Goal: Task Accomplishment & Management: Use online tool/utility

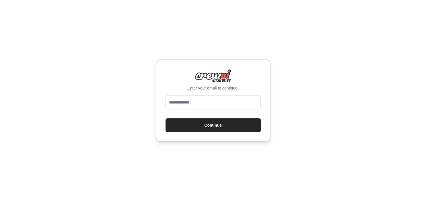
click at [226, 102] on input "email" at bounding box center [212, 103] width 95 height 14
type input "**********"
click at [218, 128] on button "Continue" at bounding box center [212, 126] width 95 height 14
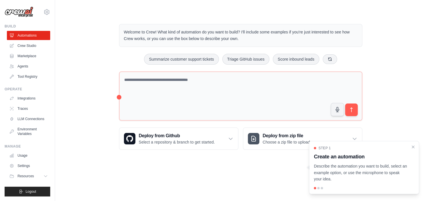
click at [76, 22] on div "Welcome to Crew! What kind of automation do you want to build? I'll include som…" at bounding box center [240, 87] width 352 height 144
click at [29, 46] on link "Crew Studio" at bounding box center [28, 45] width 43 height 9
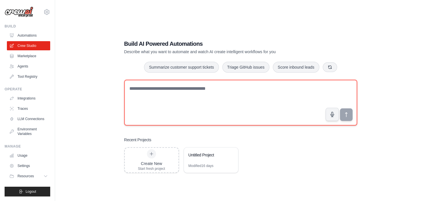
click at [179, 102] on textarea at bounding box center [240, 103] width 233 height 46
paste textarea "**********"
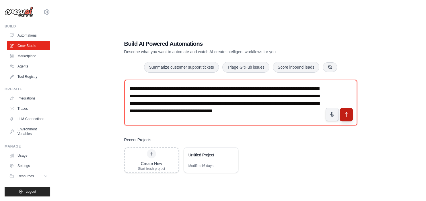
type textarea "**********"
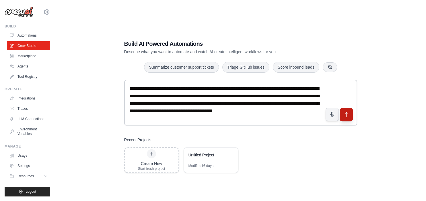
click at [348, 113] on icon "submit" at bounding box center [346, 115] width 6 height 6
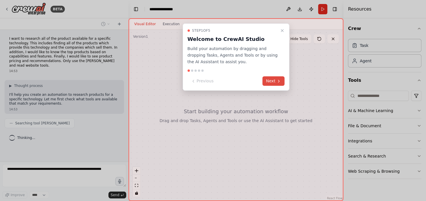
click at [276, 83] on button "Next" at bounding box center [273, 81] width 22 height 9
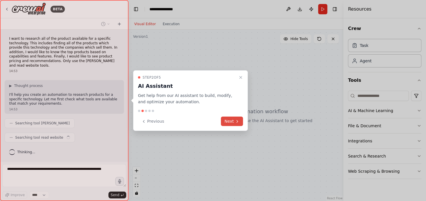
click at [228, 121] on button "Next" at bounding box center [232, 121] width 22 height 9
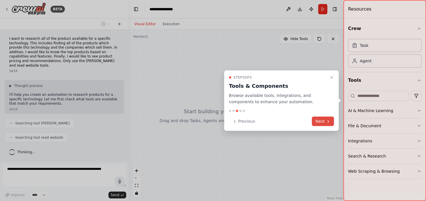
click at [322, 121] on button "Next" at bounding box center [322, 121] width 22 height 9
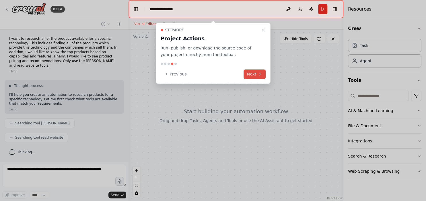
click at [250, 74] on button "Next" at bounding box center [254, 74] width 22 height 9
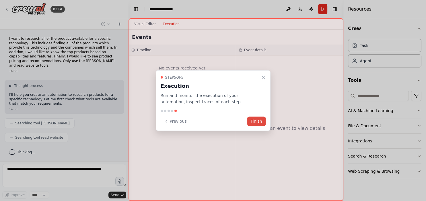
click at [257, 120] on button "Finish" at bounding box center [256, 121] width 18 height 9
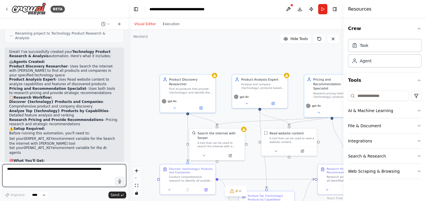
scroll to position [359, 0]
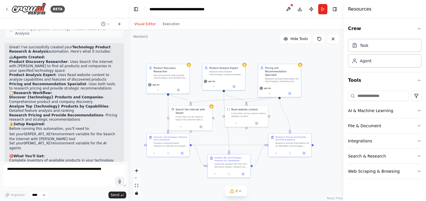
drag, startPoint x: 265, startPoint y: 57, endPoint x: 253, endPoint y: 25, distance: 34.3
click at [253, 30] on div ".deletable-edge-delete-btn { width: 20px; height: 20px; border: 0px solid #ffff…" at bounding box center [235, 116] width 215 height 172
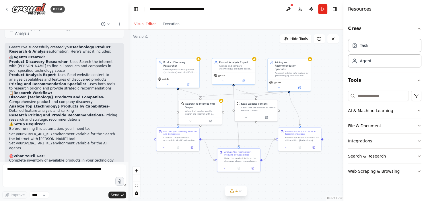
drag, startPoint x: 181, startPoint y: 172, endPoint x: 188, endPoint y: 175, distance: 7.4
click at [188, 175] on div ".deletable-edge-delete-btn { width: 20px; height: 20px; border: 0px solid #ffff…" at bounding box center [235, 116] width 215 height 172
click at [242, 190] on button "4" at bounding box center [236, 191] width 22 height 11
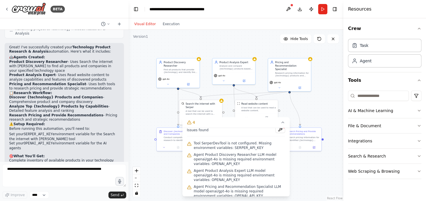
scroll to position [0, 0]
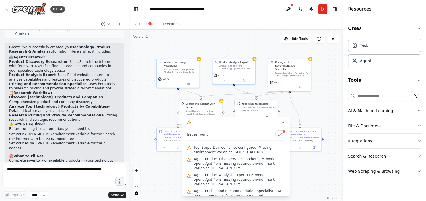
click at [165, 177] on div ".deletable-edge-delete-btn { width: 20px; height: 20px; border: 0px solid #ffff…" at bounding box center [235, 116] width 215 height 172
click at [213, 109] on div "A tool that can be used to search the internet with a search_query. Supports di…" at bounding box center [202, 111] width 34 height 5
click at [193, 124] on span "4" at bounding box center [193, 123] width 3 height 6
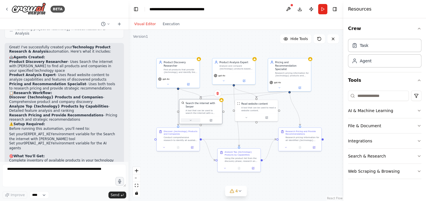
click at [191, 119] on button at bounding box center [191, 121] width 20 height 4
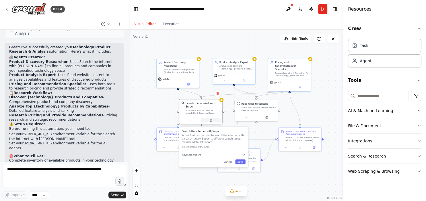
click at [211, 119] on icon at bounding box center [211, 120] width 2 height 2
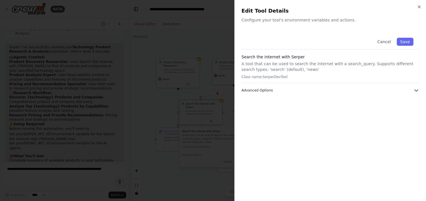
click at [416, 89] on icon "button" at bounding box center [416, 91] width 6 height 6
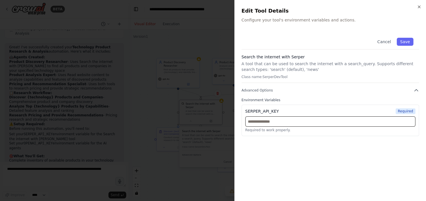
click at [291, 122] on input "text" at bounding box center [330, 122] width 170 height 10
paste input "**********"
type input "**********"
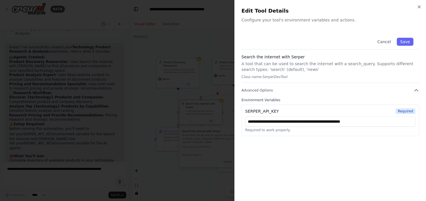
click at [362, 145] on div "**********" at bounding box center [329, 113] width 177 height 162
click at [407, 43] on button "Save" at bounding box center [404, 42] width 17 height 8
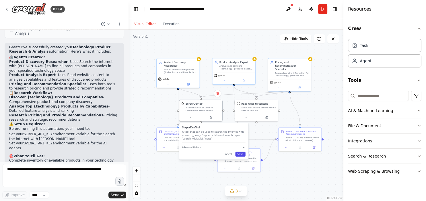
click at [243, 154] on button "Save" at bounding box center [240, 154] width 10 height 5
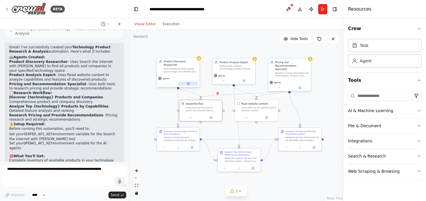
click at [190, 82] on button at bounding box center [188, 84] width 20 height 4
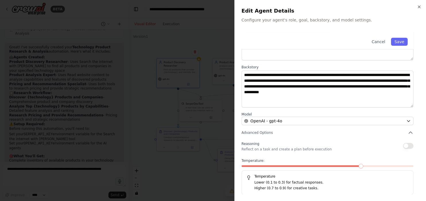
scroll to position [57, 0]
click at [411, 131] on icon "button" at bounding box center [410, 133] width 6 height 6
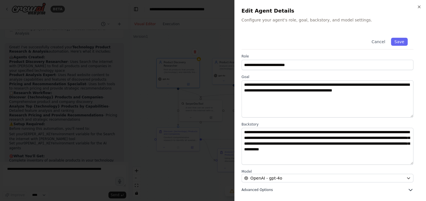
scroll to position [0, 0]
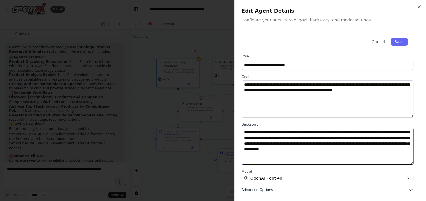
click at [411, 131] on textarea "**********" at bounding box center [327, 146] width 172 height 37
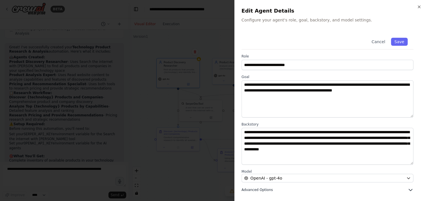
click at [410, 190] on icon "button" at bounding box center [410, 190] width 6 height 6
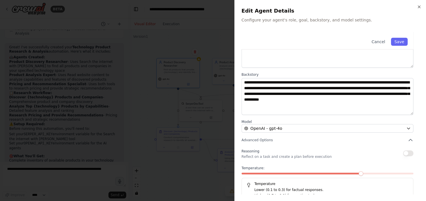
scroll to position [57, 0]
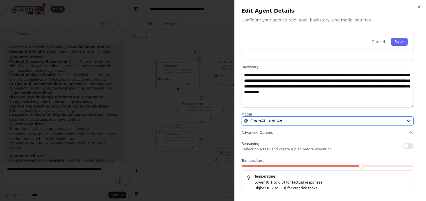
click at [408, 121] on icon "button" at bounding box center [408, 121] width 5 height 5
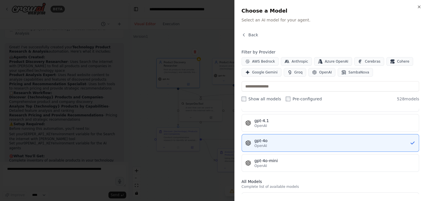
scroll to position [92, 0]
click at [354, 136] on button "gpt-4o OpenAI" at bounding box center [329, 145] width 177 height 18
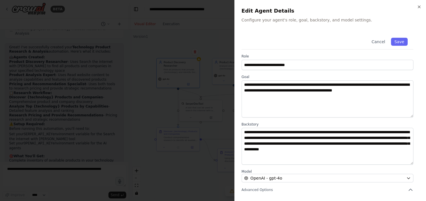
scroll to position [57, 0]
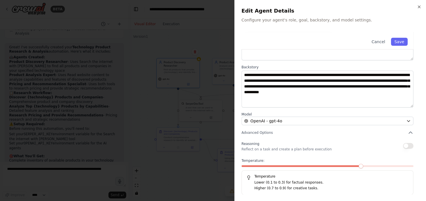
click at [347, 66] on label "Backstory" at bounding box center [327, 67] width 172 height 5
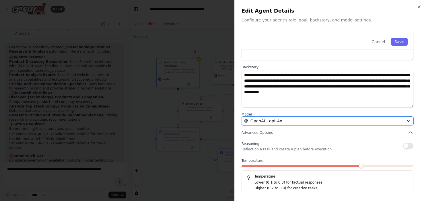
click at [409, 120] on icon "button" at bounding box center [408, 121] width 5 height 5
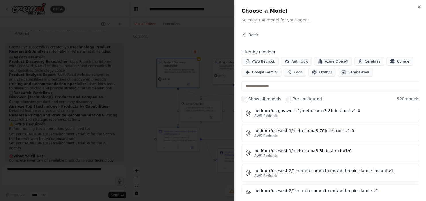
scroll to position [2254, 0]
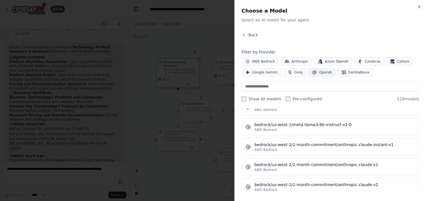
click at [319, 72] on span "OpenAI" at bounding box center [325, 72] width 13 height 5
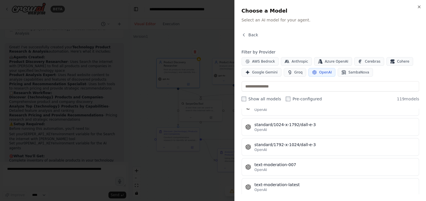
scroll to position [2253, 0]
click at [419, 5] on icon "button" at bounding box center [418, 7] width 5 height 5
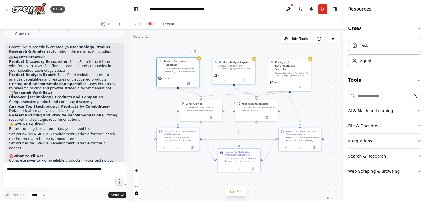
click at [181, 68] on div "Find all products that provide {technology} and identify the companies that dev…" at bounding box center [180, 70] width 34 height 5
click at [168, 82] on button at bounding box center [168, 84] width 20 height 4
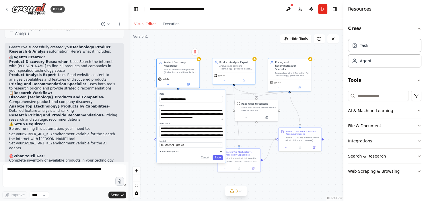
click at [221, 150] on icon "button" at bounding box center [220, 151] width 3 height 3
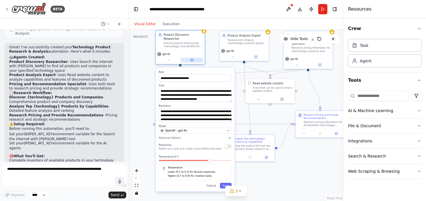
click at [191, 59] on icon at bounding box center [192, 60] width 2 height 2
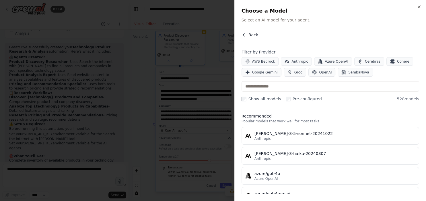
click at [251, 34] on span "Back" at bounding box center [253, 35] width 10 height 6
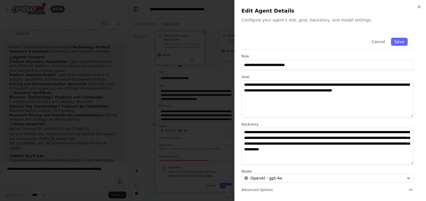
scroll to position [57, 0]
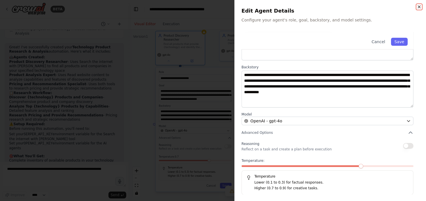
click at [419, 6] on icon "button" at bounding box center [418, 7] width 2 height 2
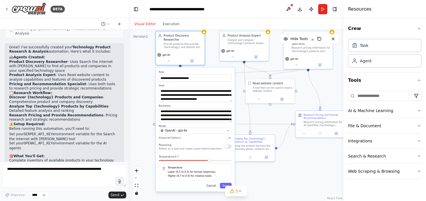
click at [211, 183] on button "Cancel" at bounding box center [211, 186] width 14 height 6
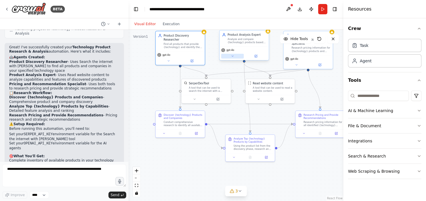
click at [232, 57] on icon at bounding box center [232, 56] width 3 height 3
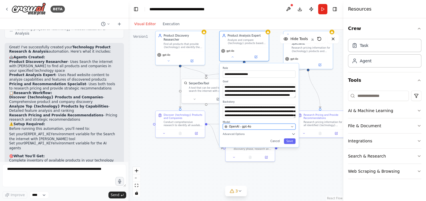
click at [292, 127] on icon "button" at bounding box center [292, 127] width 2 height 1
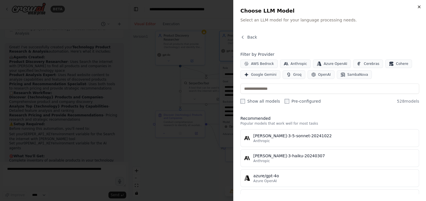
click at [419, 7] on icon "button" at bounding box center [418, 7] width 2 height 2
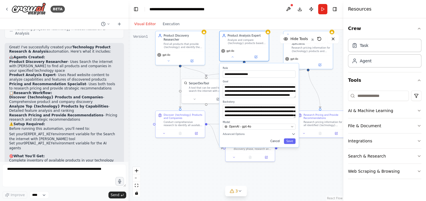
click at [276, 143] on button "Cancel" at bounding box center [275, 142] width 14 height 6
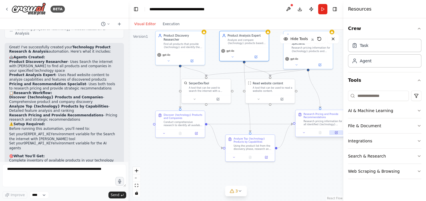
click at [337, 134] on icon at bounding box center [335, 132] width 3 height 3
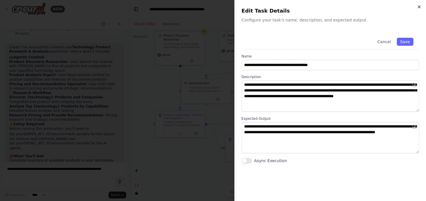
click at [418, 5] on icon "button" at bounding box center [418, 7] width 5 height 5
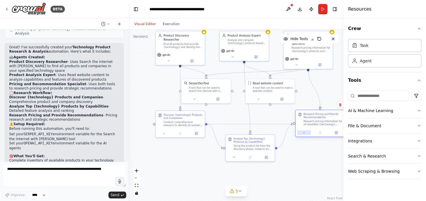
click at [304, 135] on button at bounding box center [304, 132] width 14 height 5
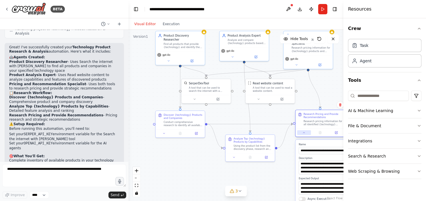
click at [304, 135] on button at bounding box center [304, 132] width 14 height 5
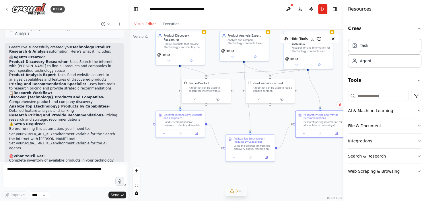
click at [239, 191] on icon at bounding box center [240, 191] width 5 height 5
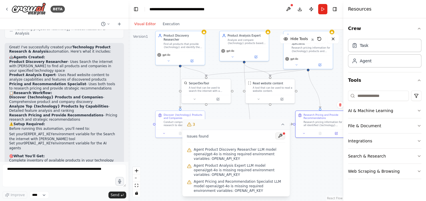
click at [279, 140] on button at bounding box center [280, 136] width 10 height 7
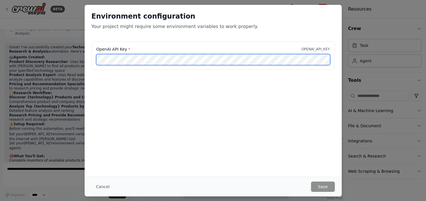
scroll to position [0, 171]
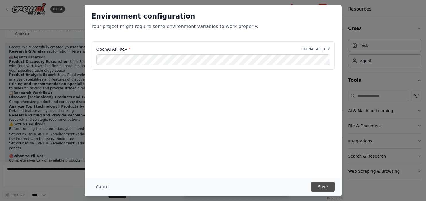
click at [326, 186] on button "Save" at bounding box center [322, 187] width 23 height 10
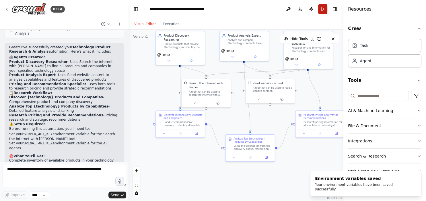
click at [324, 10] on button "Run" at bounding box center [322, 9] width 9 height 10
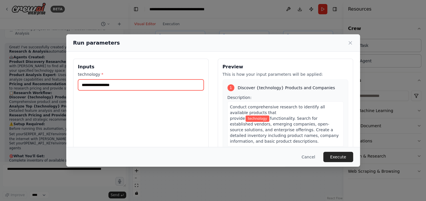
click at [127, 84] on input "technology *" at bounding box center [141, 85] width 126 height 11
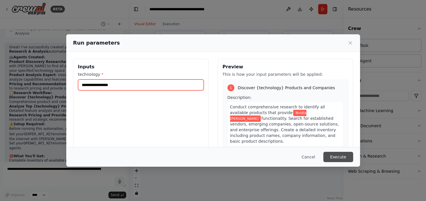
type input "**********"
click at [342, 157] on button "Execute" at bounding box center [338, 157] width 30 height 10
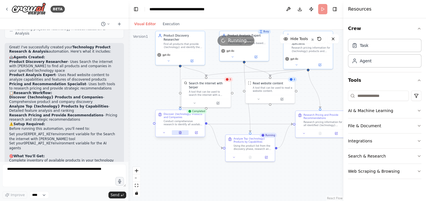
click at [179, 133] on icon at bounding box center [180, 133] width 2 height 3
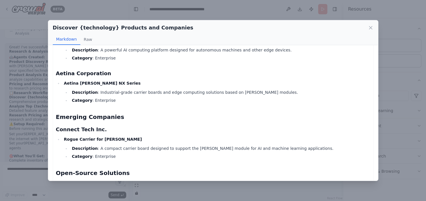
scroll to position [0, 0]
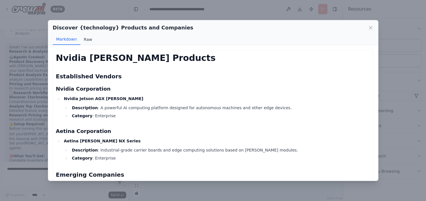
click at [88, 39] on button "Raw" at bounding box center [87, 39] width 15 height 11
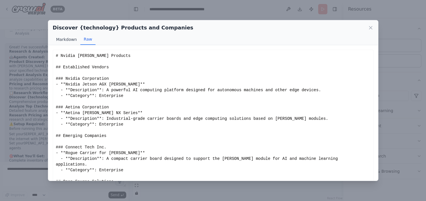
click at [66, 39] on button "Markdown" at bounding box center [67, 39] width 28 height 11
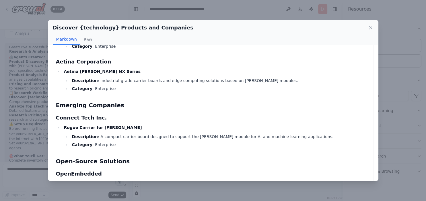
scroll to position [179, 0]
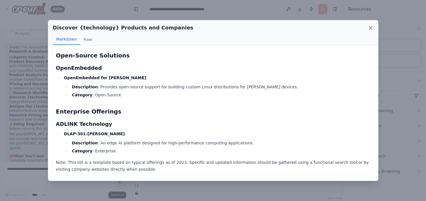
click at [370, 28] on icon at bounding box center [370, 27] width 3 height 3
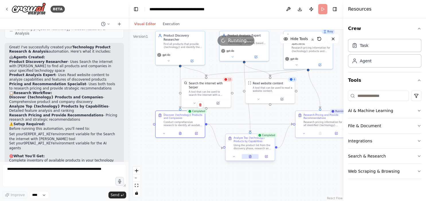
click at [252, 159] on button at bounding box center [249, 156] width 17 height 5
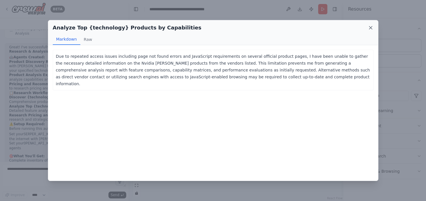
click at [371, 26] on icon at bounding box center [370, 28] width 6 height 6
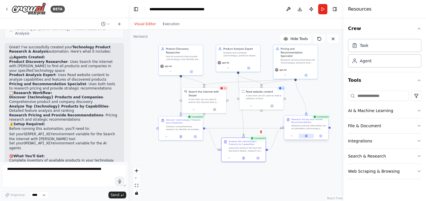
click at [307, 136] on icon at bounding box center [306, 136] width 2 height 2
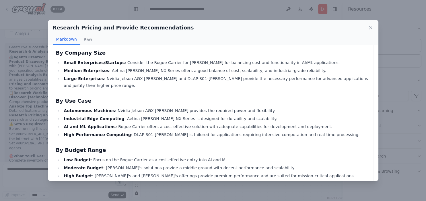
scroll to position [0, 0]
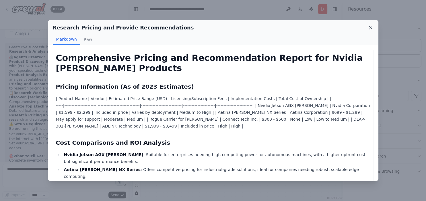
click at [369, 28] on icon at bounding box center [370, 28] width 6 height 6
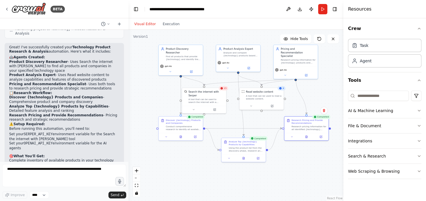
click at [59, 172] on li "Comprehensive pricing information and strategic recommendations" at bounding box center [64, 176] width 110 height 9
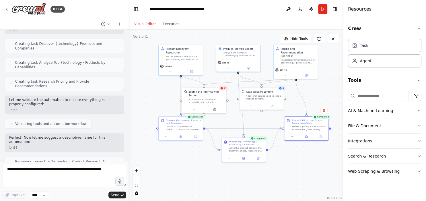
scroll to position [227, 0]
click at [288, 9] on button at bounding box center [287, 9] width 9 height 10
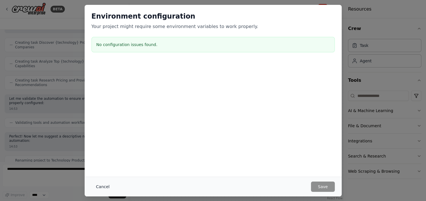
click at [105, 187] on button "Cancel" at bounding box center [102, 187] width 23 height 10
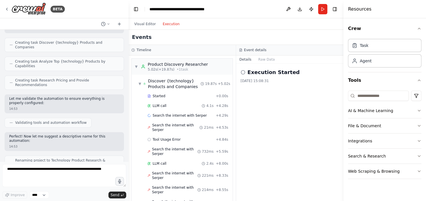
click at [171, 23] on button "Execution" at bounding box center [171, 24] width 24 height 7
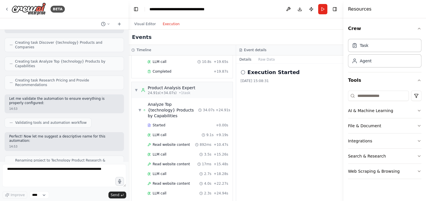
scroll to position [0, 0]
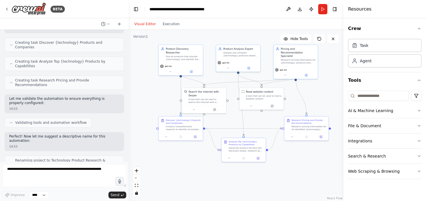
click at [145, 25] on button "Visual Editor" at bounding box center [145, 24] width 28 height 7
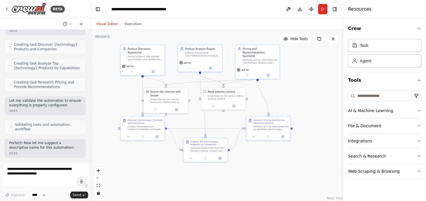
scroll to position [288, 0]
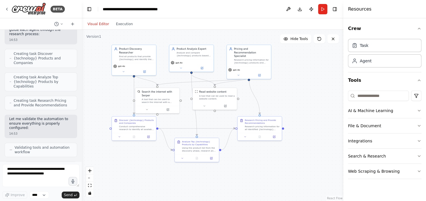
drag, startPoint x: 127, startPoint y: 70, endPoint x: 82, endPoint y: 70, distance: 45.6
click at [82, 70] on div at bounding box center [80, 100] width 2 height 201
click at [383, 50] on div "Task" at bounding box center [384, 45] width 73 height 13
click at [383, 62] on div "Agent" at bounding box center [384, 60] width 73 height 13
click at [419, 171] on icon "button" at bounding box center [418, 171] width 2 height 1
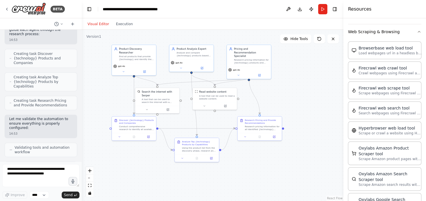
click at [389, 140] on div "Browserbase web load tool Load webpages url in a headless browser using Browser…" at bounding box center [384, 188] width 73 height 298
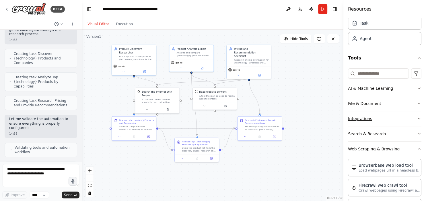
scroll to position [0, 0]
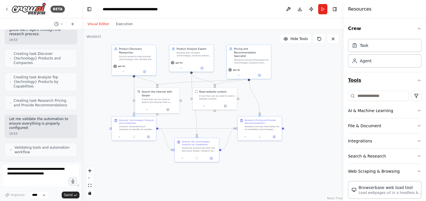
click at [419, 79] on icon "button" at bounding box center [418, 80] width 5 height 5
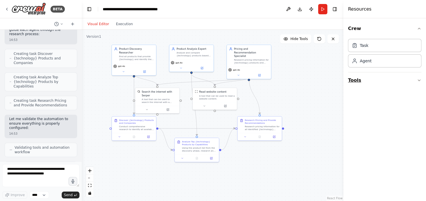
click at [417, 83] on button "Tools" at bounding box center [384, 80] width 73 height 16
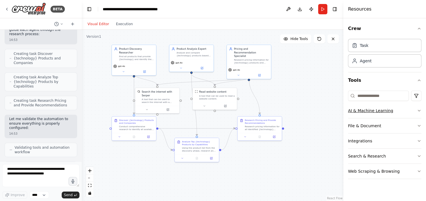
click at [419, 110] on icon "button" at bounding box center [418, 111] width 5 height 5
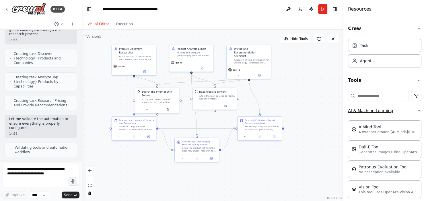
click at [418, 111] on icon "button" at bounding box center [418, 110] width 2 height 1
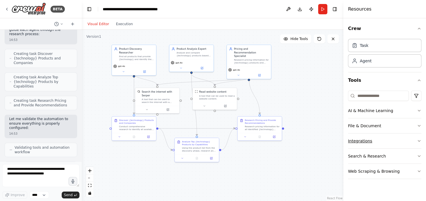
click at [418, 140] on icon "button" at bounding box center [418, 141] width 5 height 5
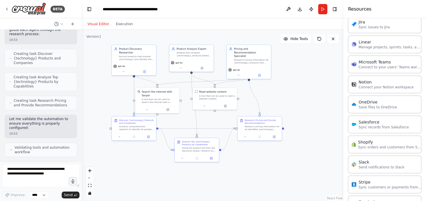
scroll to position [210, 0]
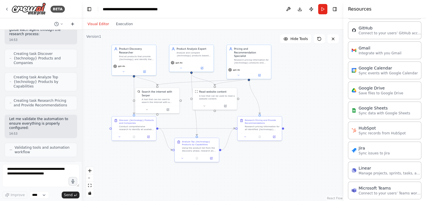
click at [72, 24] on icon at bounding box center [72, 24] width 3 height 0
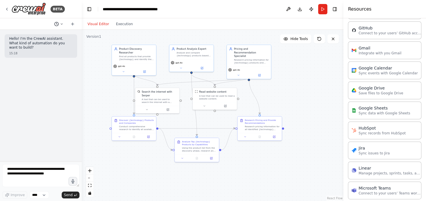
click at [61, 24] on icon at bounding box center [61, 23] width 3 height 3
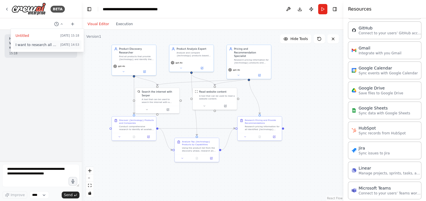
click at [55, 44] on span "I want to research all of the product available for a specific technology. This…" at bounding box center [36, 45] width 42 height 5
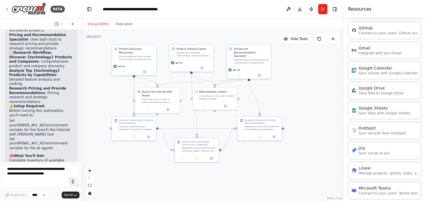
scroll to position [534, 0]
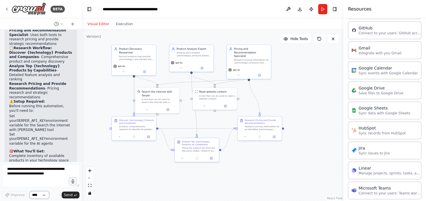
click at [30, 192] on select "****" at bounding box center [39, 195] width 19 height 7
click at [43, 196] on select "****" at bounding box center [39, 195] width 19 height 7
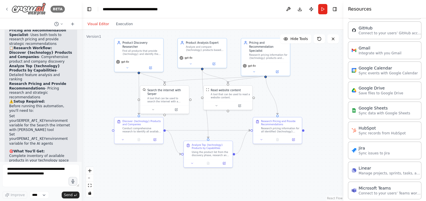
click at [5, 8] on icon at bounding box center [7, 9] width 5 height 5
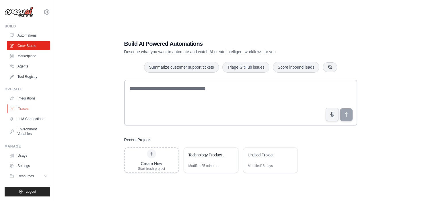
click at [26, 107] on link "Traces" at bounding box center [28, 108] width 43 height 9
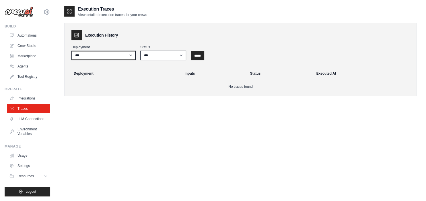
click at [71, 51] on select "***" at bounding box center [103, 56] width 64 height 10
click at [130, 58] on select "***" at bounding box center [103, 56] width 64 height 10
click at [140, 51] on select "*** ********* ******* *****" at bounding box center [163, 56] width 46 height 10
select select "*********"
click option "*********" at bounding box center [0, 0] width 0 height 0
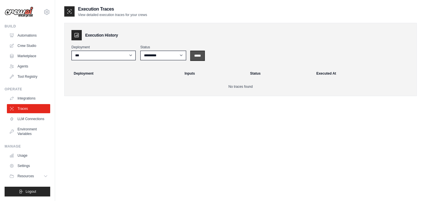
click at [199, 58] on input "*****" at bounding box center [197, 55] width 13 height 9
click at [140, 51] on select "*** ********* ******* *****" at bounding box center [163, 56] width 46 height 10
select select
click option "***" at bounding box center [0, 0] width 0 height 0
click at [202, 54] on input "*****" at bounding box center [197, 55] width 13 height 9
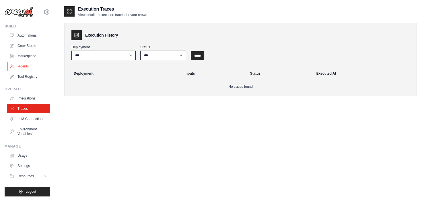
click at [26, 66] on link "Agents" at bounding box center [28, 66] width 43 height 9
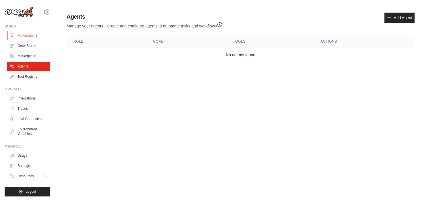
click at [25, 34] on link "Automations" at bounding box center [28, 35] width 43 height 9
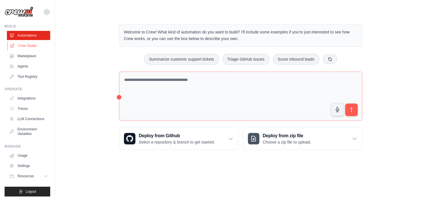
click at [29, 47] on link "Crew Studio" at bounding box center [28, 45] width 43 height 9
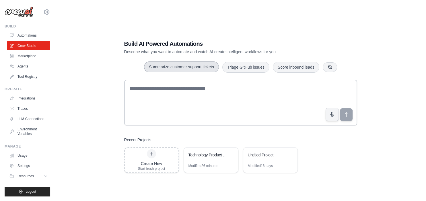
scroll to position [11, 0]
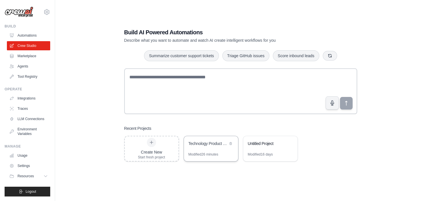
click at [206, 144] on div "Technology Product Research & Analysis" at bounding box center [207, 144] width 39 height 6
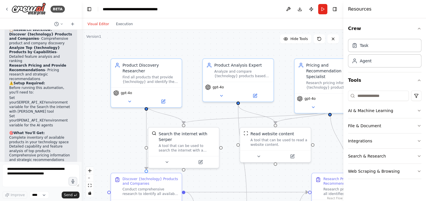
scroll to position [534, 0]
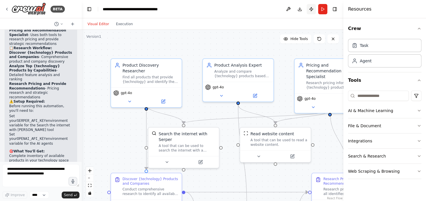
click at [310, 9] on button "Publish" at bounding box center [310, 9] width 9 height 10
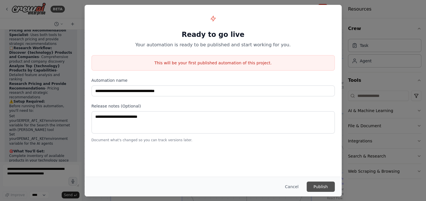
click at [324, 188] on button "Publish" at bounding box center [320, 187] width 28 height 10
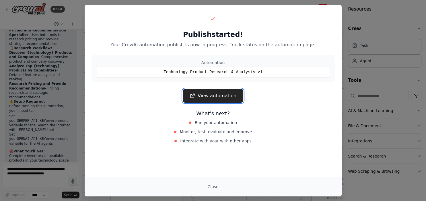
click at [211, 97] on link "View automation" at bounding box center [213, 96] width 60 height 14
click at [209, 188] on button "Close" at bounding box center [213, 187] width 20 height 10
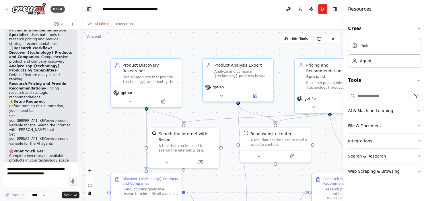
click at [90, 10] on button "Toggle Left Sidebar" at bounding box center [89, 9] width 8 height 8
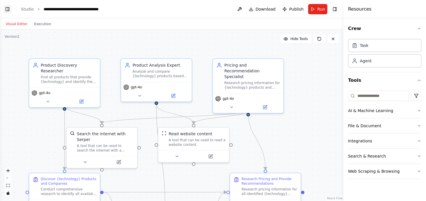
click at [9, 9] on button "Toggle Left Sidebar" at bounding box center [7, 9] width 8 height 8
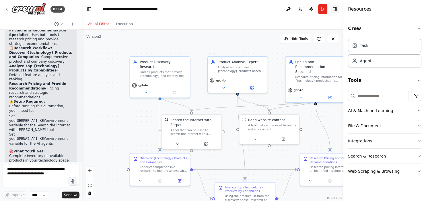
click at [336, 10] on button "Toggle Right Sidebar" at bounding box center [334, 9] width 8 height 8
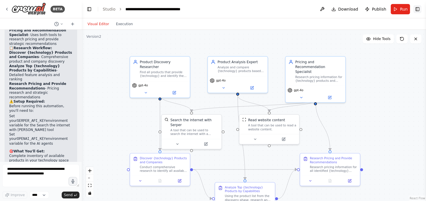
click at [416, 7] on button "Toggle Right Sidebar" at bounding box center [417, 9] width 8 height 8
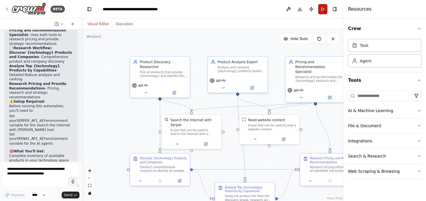
click at [323, 9] on button "Run" at bounding box center [322, 9] width 9 height 10
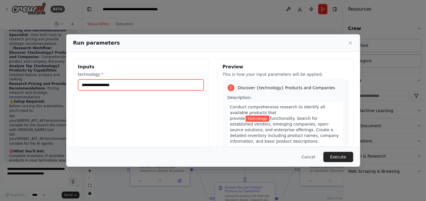
click at [142, 87] on input "technology *" at bounding box center [141, 85] width 126 height 11
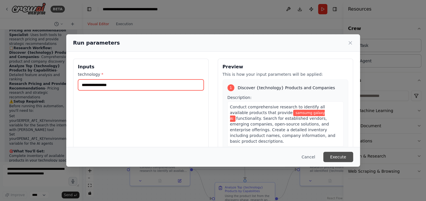
type input "**********"
click at [335, 157] on button "Execute" at bounding box center [338, 157] width 30 height 10
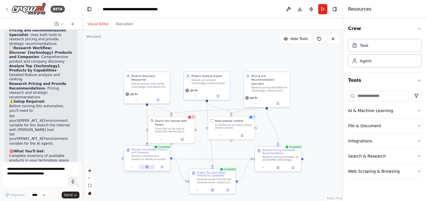
click at [147, 168] on icon at bounding box center [147, 167] width 2 height 3
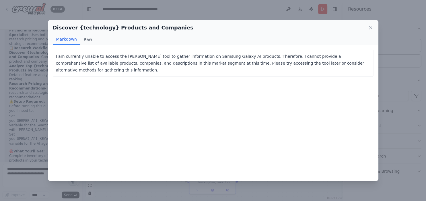
click at [87, 37] on button "Raw" at bounding box center [87, 39] width 15 height 11
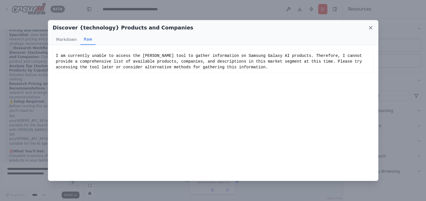
click at [370, 28] on icon at bounding box center [370, 27] width 3 height 3
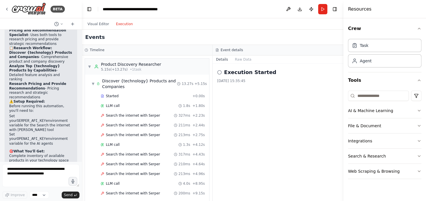
click at [124, 23] on button "Execution" at bounding box center [124, 24] width 24 height 7
click at [129, 84] on div "Discover {technology} Products and Companies" at bounding box center [139, 83] width 75 height 11
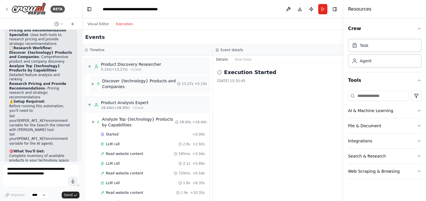
click at [129, 84] on div "Discover {technology} Products and Companies" at bounding box center [139, 83] width 75 height 11
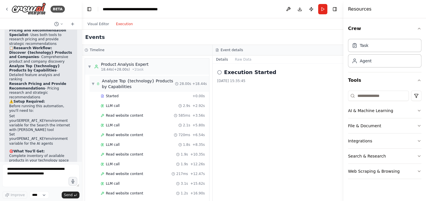
scroll to position [187, 0]
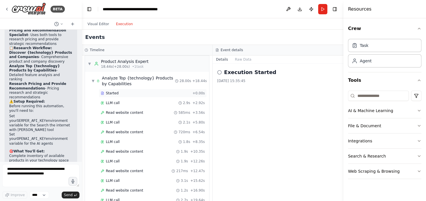
click at [158, 92] on div "Started" at bounding box center [145, 93] width 89 height 5
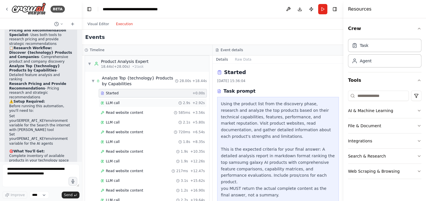
click at [142, 101] on div "LLM call 2.9s + 2.92s" at bounding box center [153, 103] width 104 height 5
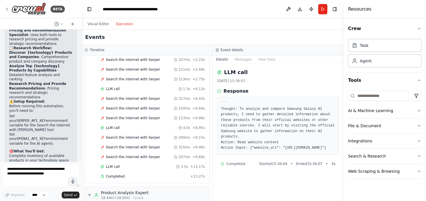
scroll to position [6, 0]
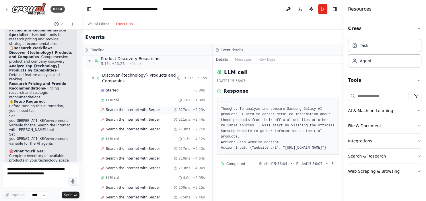
click at [140, 108] on span "Search the internet with Serper" at bounding box center [133, 110] width 54 height 5
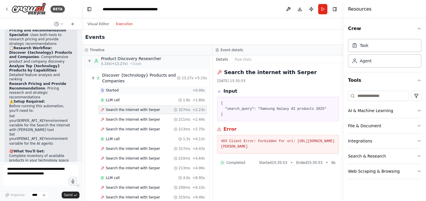
click at [140, 90] on div "Started" at bounding box center [145, 90] width 89 height 5
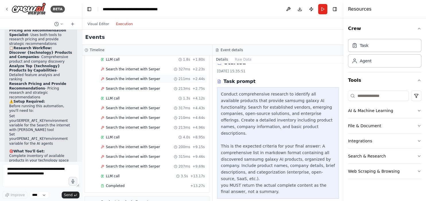
scroll to position [36, 0]
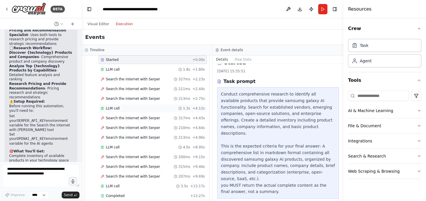
click at [159, 108] on div "LLM call 1.3s + 4.12s" at bounding box center [153, 108] width 104 height 5
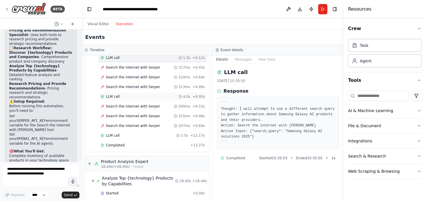
scroll to position [91, 0]
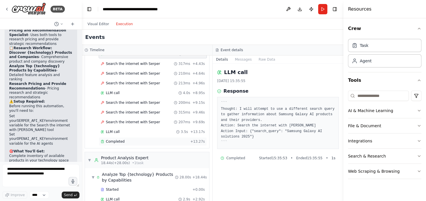
click at [148, 141] on div "Completed" at bounding box center [144, 142] width 87 height 5
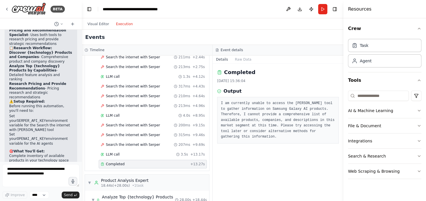
scroll to position [0, 0]
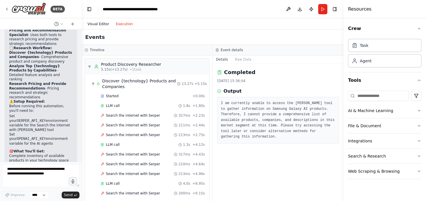
click at [101, 23] on button "Visual Editor" at bounding box center [98, 24] width 28 height 7
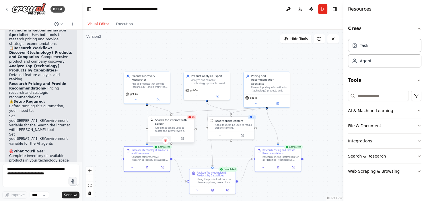
click at [160, 138] on icon at bounding box center [159, 138] width 1 height 1
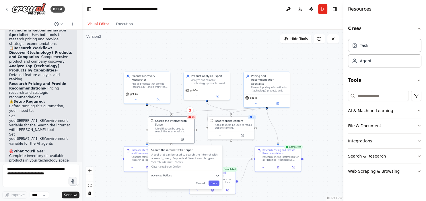
click at [191, 174] on button "Advanced Options" at bounding box center [185, 176] width 68 height 4
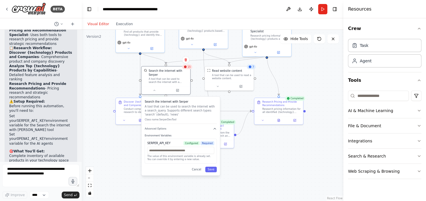
drag, startPoint x: 108, startPoint y: 131, endPoint x: 104, endPoint y: 80, distance: 51.7
click at [104, 80] on div ".deletable-edge-delete-btn { width: 20px; height: 20px; border: 0px solid #ffff…" at bounding box center [212, 116] width 261 height 172
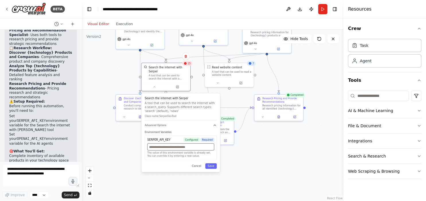
click at [197, 145] on input "text" at bounding box center [180, 147] width 67 height 7
click at [170, 144] on input "text" at bounding box center [180, 147] width 67 height 7
click at [169, 144] on input "text" at bounding box center [180, 147] width 67 height 7
paste input "**********"
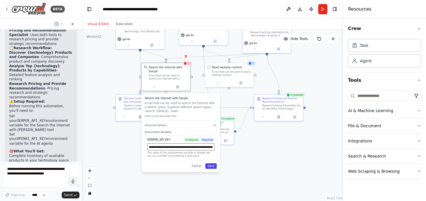
type input "**********"
click at [214, 164] on button "Save" at bounding box center [210, 166] width 11 height 5
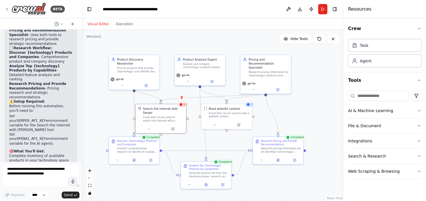
drag, startPoint x: 104, startPoint y: 65, endPoint x: 97, endPoint y: 107, distance: 42.7
click at [97, 107] on div ".deletable-edge-delete-btn { width: 20px; height: 20px; border: 0px solid #ffff…" at bounding box center [212, 116] width 261 height 172
click at [321, 11] on button "Run" at bounding box center [322, 9] width 9 height 10
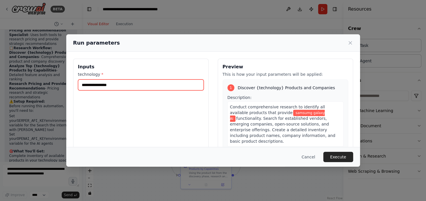
click at [95, 85] on input "**********" at bounding box center [141, 85] width 126 height 11
click at [83, 86] on input "**********" at bounding box center [141, 85] width 126 height 11
click at [100, 84] on input "**********" at bounding box center [141, 85] width 126 height 11
click at [127, 85] on input "**********" at bounding box center [141, 85] width 126 height 11
click at [111, 85] on input "**********" at bounding box center [141, 85] width 126 height 11
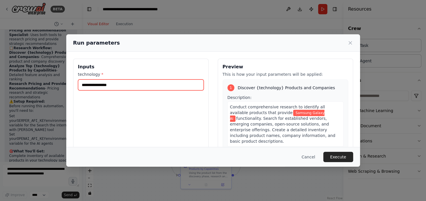
click at [99, 85] on input "**********" at bounding box center [141, 85] width 126 height 11
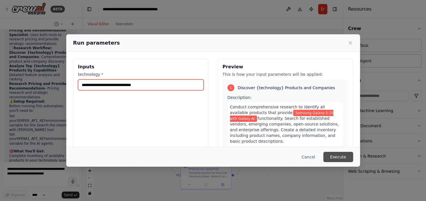
type input "**********"
click at [336, 159] on button "Execute" at bounding box center [338, 157] width 30 height 10
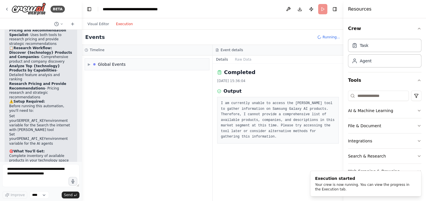
click at [119, 23] on button "Execution" at bounding box center [124, 24] width 24 height 7
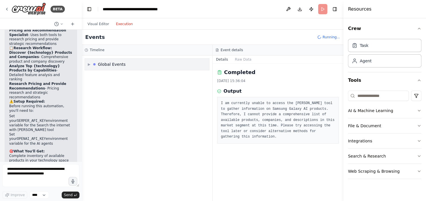
click at [90, 62] on div "▶ Global Events" at bounding box center [147, 129] width 130 height 146
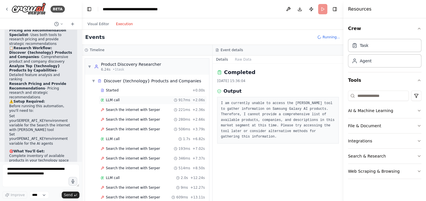
scroll to position [33, 0]
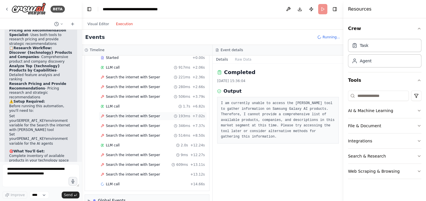
click at [141, 114] on span "Search the internet with Serper" at bounding box center [133, 116] width 54 height 5
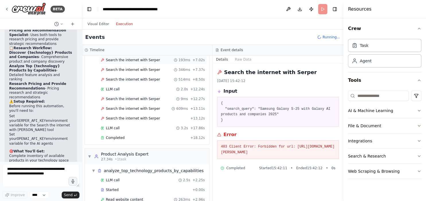
scroll to position [158, 0]
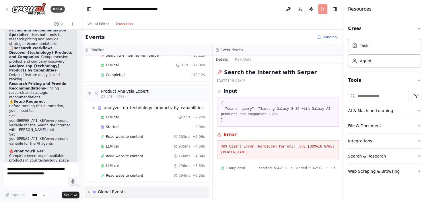
click at [90, 190] on span "▶" at bounding box center [89, 192] width 3 height 5
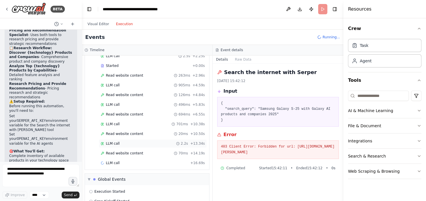
scroll to position [228, 0]
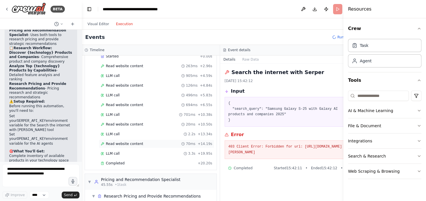
click at [153, 140] on div "Read website content 70ms + 14.19s" at bounding box center [156, 144] width 115 height 9
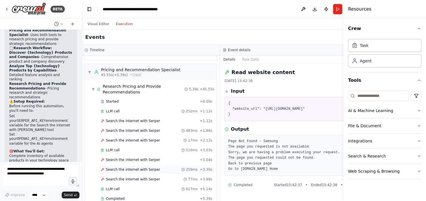
scroll to position [401, 0]
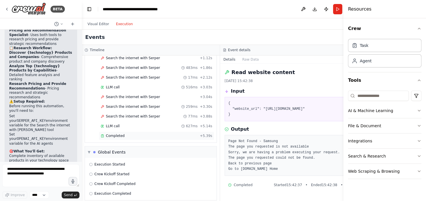
click at [153, 134] on div "Completed" at bounding box center [149, 136] width 97 height 5
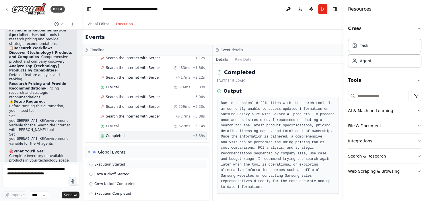
click at [111, 162] on span "Execution Started" at bounding box center [109, 164] width 31 height 5
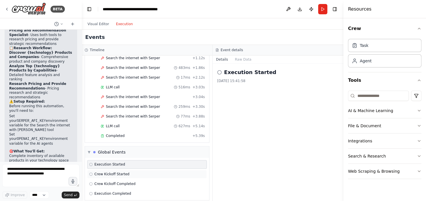
click at [109, 172] on span "Crew Kickoff Started" at bounding box center [111, 174] width 35 height 5
click at [111, 182] on span "Crew Kickoff Completed" at bounding box center [114, 184] width 41 height 5
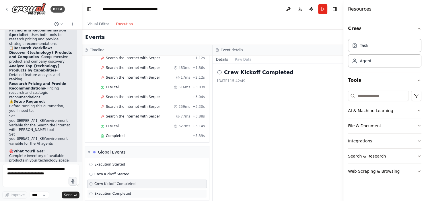
click at [111, 192] on span "Execution Completed" at bounding box center [112, 194] width 37 height 5
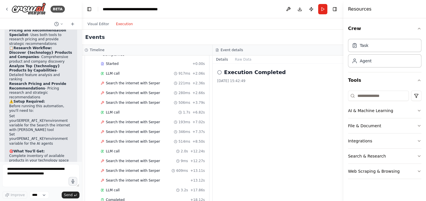
scroll to position [0, 0]
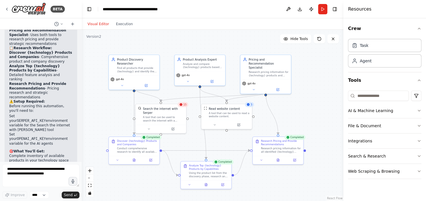
click at [99, 25] on button "Visual Editor" at bounding box center [98, 24] width 28 height 7
click at [324, 8] on button "Run" at bounding box center [322, 9] width 9 height 10
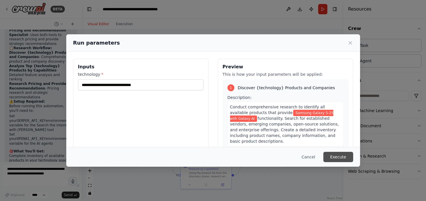
click at [340, 156] on button "Execute" at bounding box center [338, 157] width 30 height 10
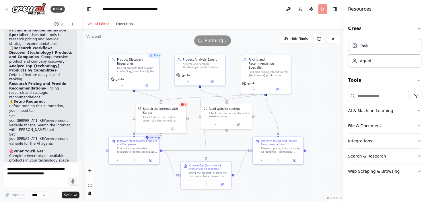
click at [119, 26] on button "Execution" at bounding box center [124, 24] width 24 height 7
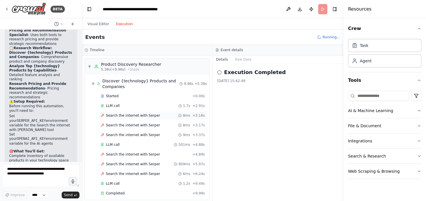
click at [142, 113] on div "Search the internet with Serper 8ms + 3.16s" at bounding box center [153, 115] width 108 height 9
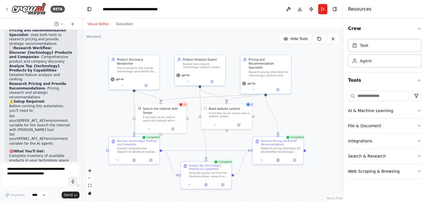
click at [98, 26] on button "Visual Editor" at bounding box center [98, 24] width 28 height 7
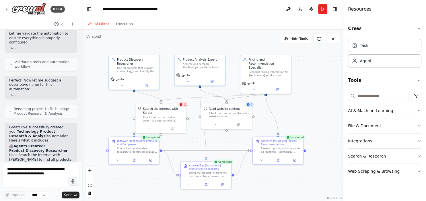
scroll to position [534, 0]
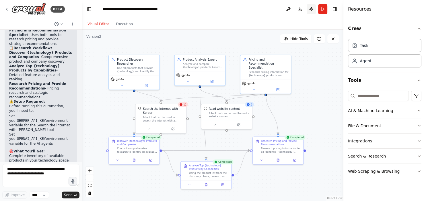
click at [310, 9] on button "Publish" at bounding box center [310, 9] width 9 height 10
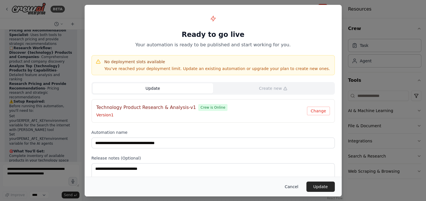
click at [293, 187] on button "Cancel" at bounding box center [291, 187] width 23 height 10
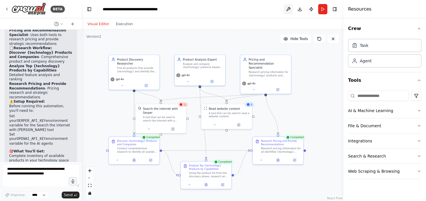
click at [287, 9] on button at bounding box center [287, 9] width 9 height 10
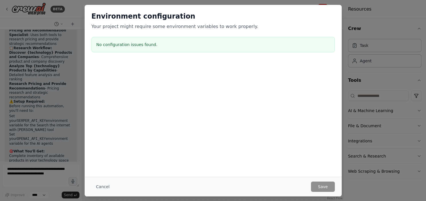
click at [139, 47] on h3 "No configuration issues found." at bounding box center [212, 45] width 233 height 6
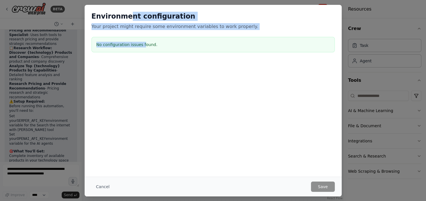
drag, startPoint x: 140, startPoint y: 44, endPoint x: 126, endPoint y: 20, distance: 27.6
click at [126, 20] on div "Environment configuration Your project might require some environment variables…" at bounding box center [213, 33] width 257 height 57
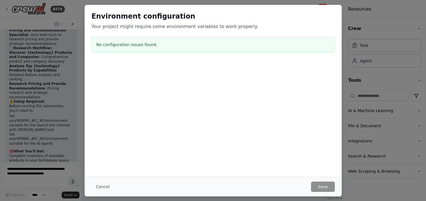
click at [172, 43] on h3 "No configuration issues found." at bounding box center [212, 45] width 233 height 6
click at [257, 81] on div at bounding box center [213, 90] width 257 height 57
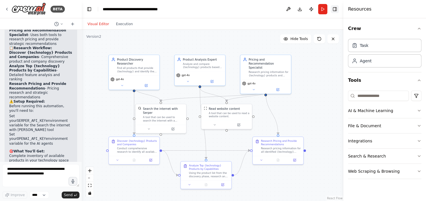
click at [334, 9] on button "Toggle Right Sidebar" at bounding box center [334, 9] width 8 height 8
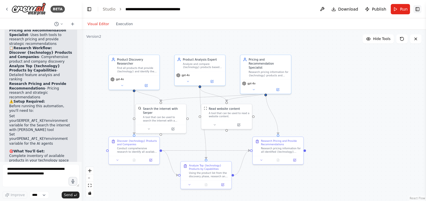
click at [417, 7] on button "Toggle Right Sidebar" at bounding box center [417, 9] width 8 height 8
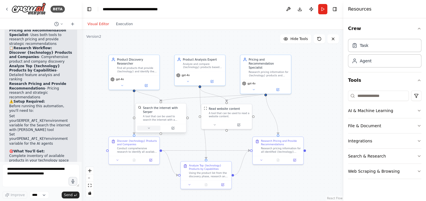
click at [150, 127] on icon at bounding box center [148, 128] width 3 height 3
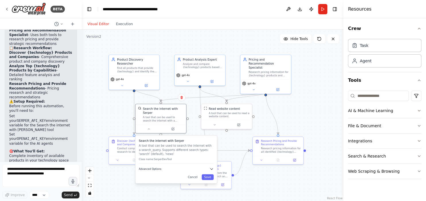
click at [211, 169] on icon "button" at bounding box center [211, 169] width 2 height 1
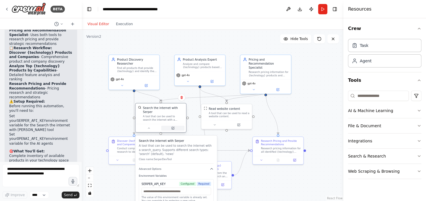
click at [173, 127] on icon at bounding box center [173, 128] width 2 height 2
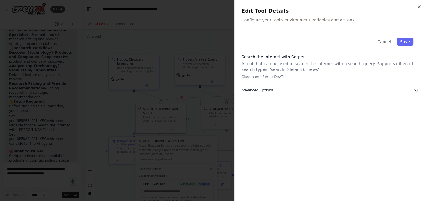
click at [401, 92] on button "Advanced Options" at bounding box center [329, 91] width 177 height 6
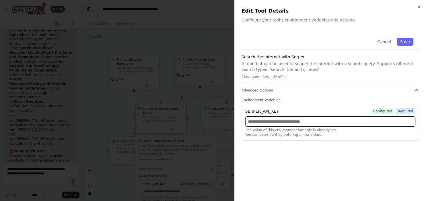
click at [317, 119] on input "text" at bounding box center [330, 122] width 170 height 10
paste input "**********"
type input "**********"
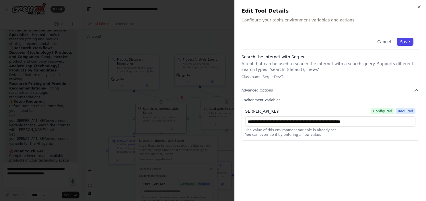
click at [404, 42] on button "Save" at bounding box center [404, 42] width 17 height 8
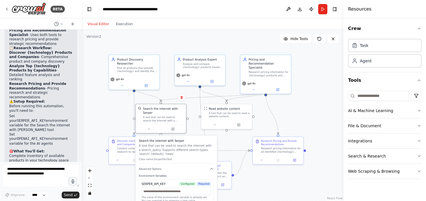
click at [113, 114] on div ".deletable-edge-delete-btn { width: 20px; height: 20px; border: 0px solid #ffff…" at bounding box center [212, 116] width 261 height 172
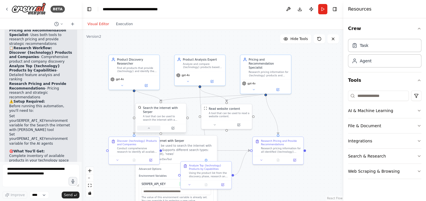
click at [149, 127] on icon at bounding box center [148, 128] width 3 height 3
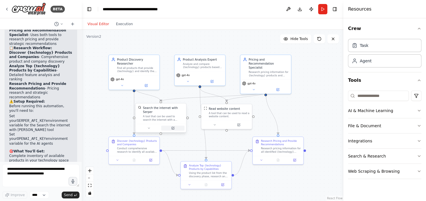
click at [173, 127] on icon at bounding box center [173, 128] width 2 height 2
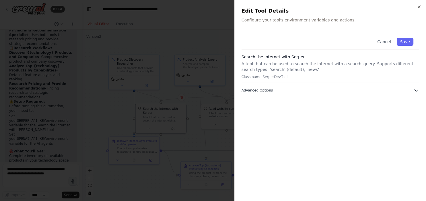
click at [417, 92] on icon "button" at bounding box center [416, 91] width 6 height 6
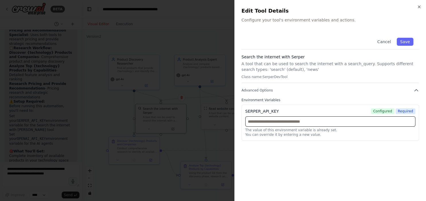
click at [350, 121] on input "text" at bounding box center [330, 122] width 170 height 10
paste input "**********"
type input "**********"
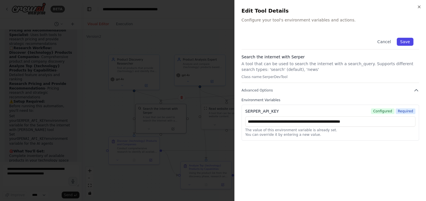
click at [411, 40] on button "Save" at bounding box center [404, 42] width 17 height 8
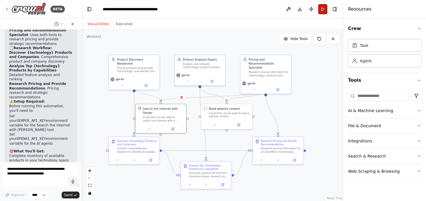
click at [323, 9] on button "Run" at bounding box center [322, 9] width 9 height 10
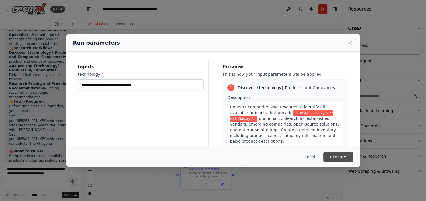
click at [343, 159] on button "Execute" at bounding box center [338, 157] width 30 height 10
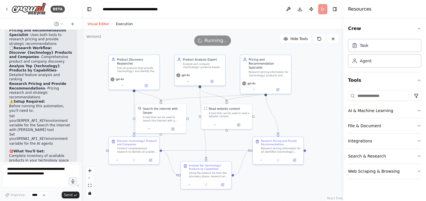
click at [120, 23] on button "Execution" at bounding box center [124, 24] width 24 height 7
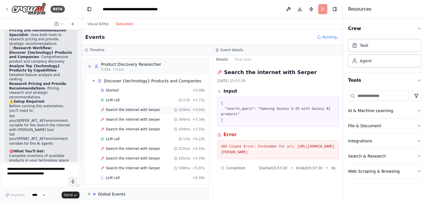
click at [130, 109] on span "Search the internet with Serper" at bounding box center [133, 110] width 54 height 5
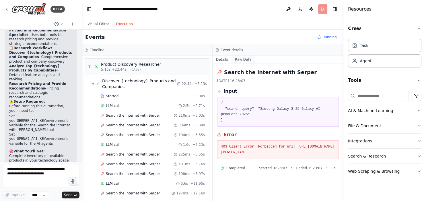
click at [241, 58] on button "Raw Data" at bounding box center [242, 60] width 23 height 8
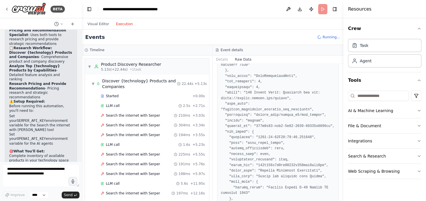
scroll to position [92, 0]
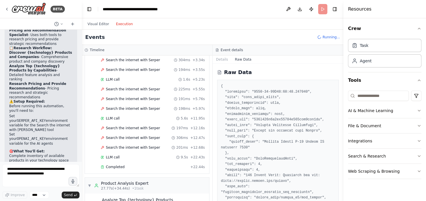
scroll to position [0, 0]
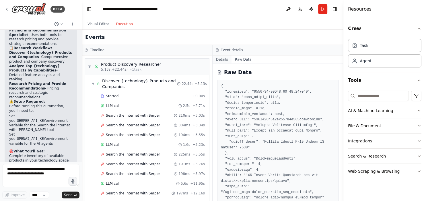
click at [221, 59] on button "Details" at bounding box center [221, 60] width 19 height 8
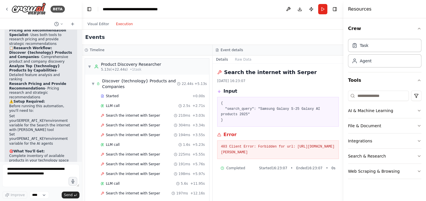
drag, startPoint x: 284, startPoint y: 155, endPoint x: 219, endPoint y: 142, distance: 66.4
click at [219, 142] on div "403 Client Error: Forbidden for url: https://google.serper.dev/search" at bounding box center [277, 150] width 121 height 19
copy pre "403 Client Error: Forbidden for url: https://google.serper.dev/search"
drag, startPoint x: 46, startPoint y: 178, endPoint x: 5, endPoint y: 170, distance: 42.1
click at [5, 170] on textarea at bounding box center [40, 175] width 77 height 23
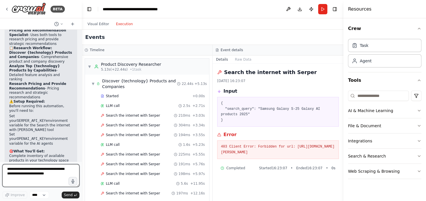
paste textarea "**********"
type textarea "**********"
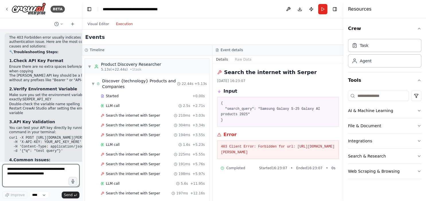
scroll to position [835, 0]
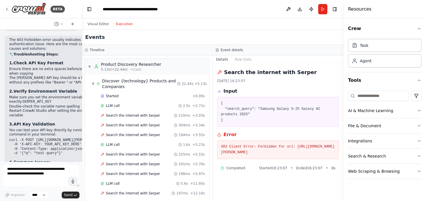
drag, startPoint x: 9, startPoint y: 64, endPoint x: 61, endPoint y: 77, distance: 54.0
click at [61, 77] on div "The 403 Forbidden error usually indicates an authentication issue. Here are the…" at bounding box center [57, 151] width 104 height 230
copy code "curl -X POST https://google.serper.dev/search \ -H 'X-API-KEY: YOUR_API_KEY_HER…"
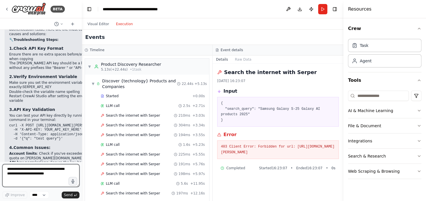
click at [32, 175] on textarea at bounding box center [40, 175] width 77 height 23
type textarea "*"
type textarea "**********"
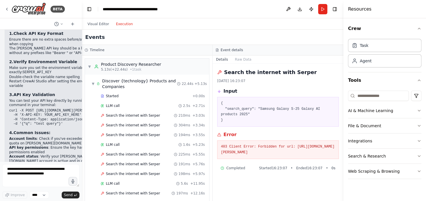
scroll to position [888, 0]
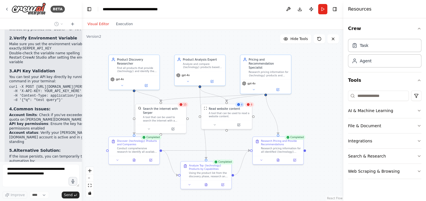
click at [96, 23] on button "Visual Editor" at bounding box center [98, 24] width 28 height 7
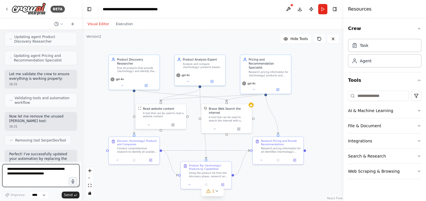
scroll to position [1353, 0]
click at [215, 127] on icon at bounding box center [214, 128] width 3 height 3
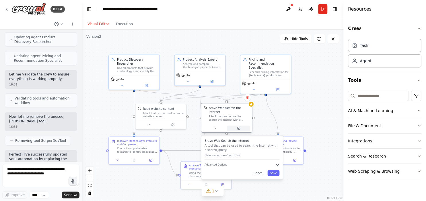
click at [239, 127] on icon at bounding box center [239, 128] width 2 height 2
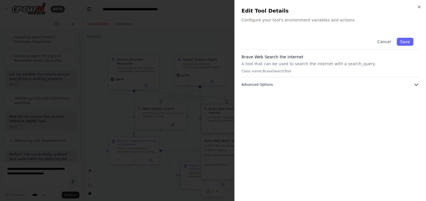
click at [416, 84] on icon "button" at bounding box center [416, 85] width 6 height 6
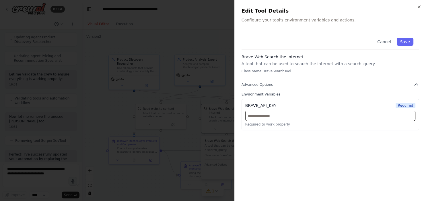
click at [287, 118] on input "text" at bounding box center [330, 116] width 170 height 10
paste input "**********"
type input "**********"
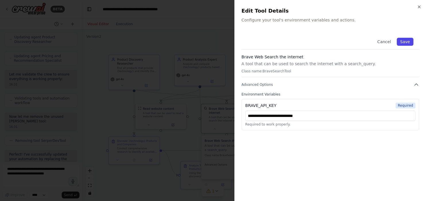
click at [410, 41] on button "Save" at bounding box center [404, 42] width 17 height 8
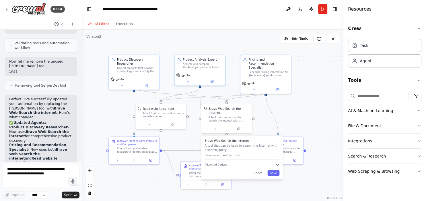
click at [325, 115] on div ".deletable-edge-delete-btn { width: 20px; height: 20px; border: 0px solid #ffff…" at bounding box center [212, 116] width 261 height 172
click at [324, 9] on button "Run" at bounding box center [322, 9] width 9 height 10
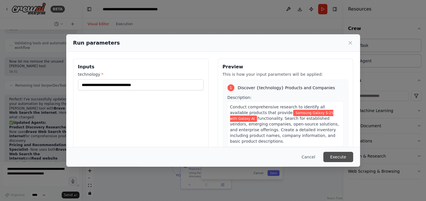
click at [341, 159] on button "Execute" at bounding box center [338, 157] width 30 height 10
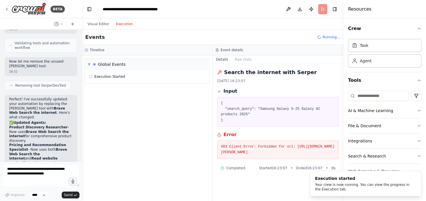
click at [119, 25] on button "Execution" at bounding box center [124, 24] width 24 height 7
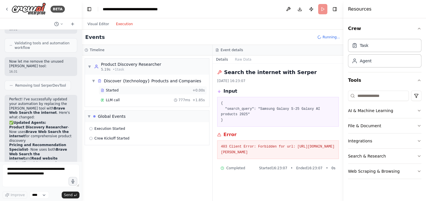
click at [141, 91] on div "Started" at bounding box center [145, 90] width 89 height 5
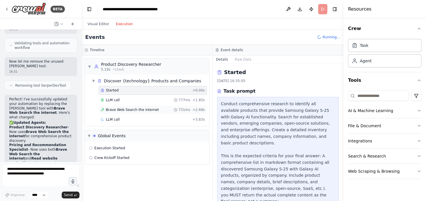
click at [140, 109] on span "Brave Web Search the internet" at bounding box center [132, 110] width 53 height 5
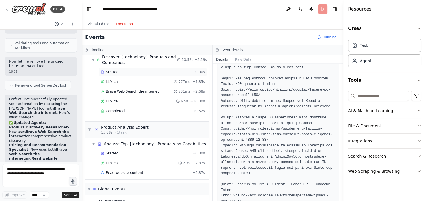
scroll to position [46, 0]
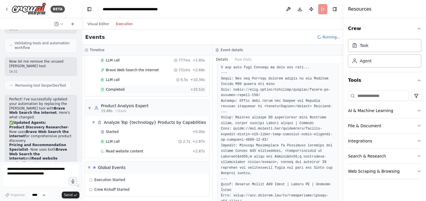
click at [146, 92] on div "Completed + 10.52s" at bounding box center [153, 89] width 108 height 9
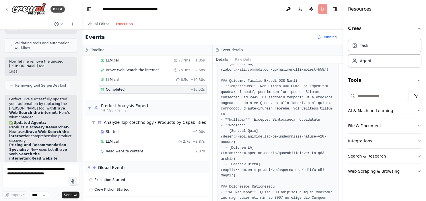
scroll to position [203, 0]
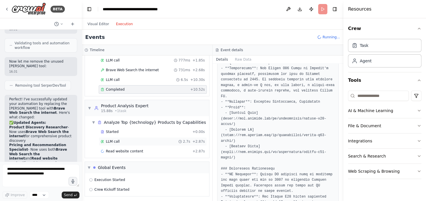
click at [144, 140] on div "LLM call 2.7s + 2.87s" at bounding box center [153, 142] width 104 height 5
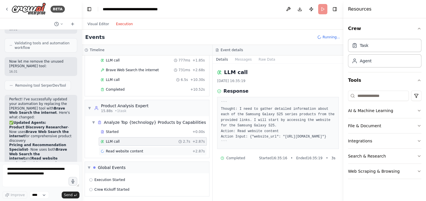
click at [127, 151] on span "Read website content" at bounding box center [124, 151] width 37 height 5
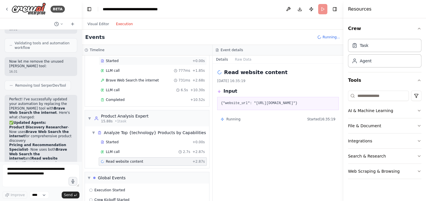
scroll to position [46, 0]
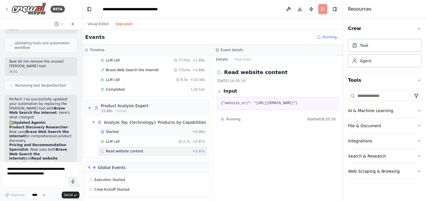
click at [142, 130] on div "Started" at bounding box center [145, 132] width 89 height 5
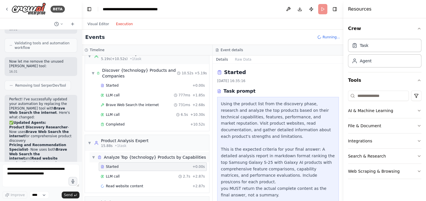
scroll to position [0, 0]
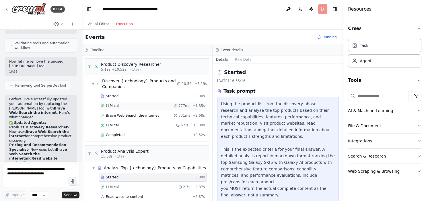
click at [150, 106] on div "LLM call 777ms + 1.85s" at bounding box center [153, 106] width 104 height 5
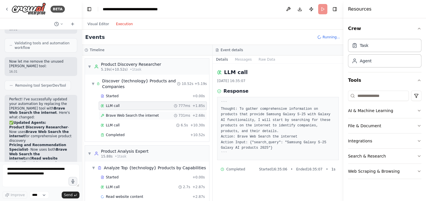
click at [133, 116] on span "Brave Web Search the internet" at bounding box center [132, 115] width 53 height 5
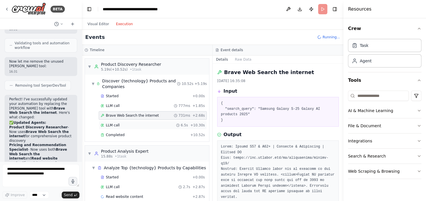
click at [143, 123] on div "LLM call 6.5s + 10.30s" at bounding box center [153, 125] width 104 height 5
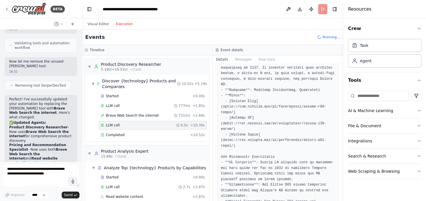
scroll to position [265, 0]
click at [150, 133] on div "Completed" at bounding box center [144, 135] width 87 height 5
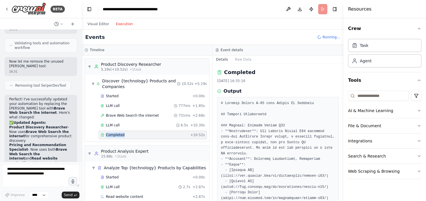
click at [150, 133] on div "Completed" at bounding box center [144, 135] width 87 height 5
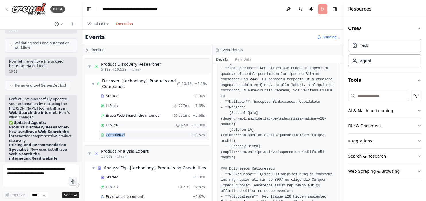
scroll to position [46, 0]
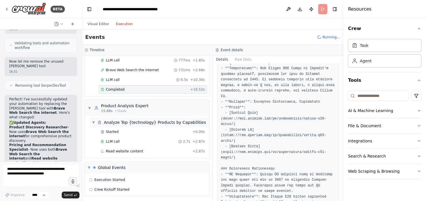
click at [143, 123] on div "Analyze Top {technology} Products by Capabilities" at bounding box center [155, 123] width 102 height 6
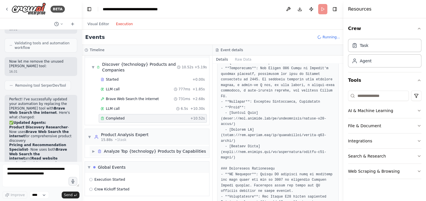
click at [139, 150] on div "Analyze Top {technology} Products by Capabilities" at bounding box center [155, 152] width 102 height 6
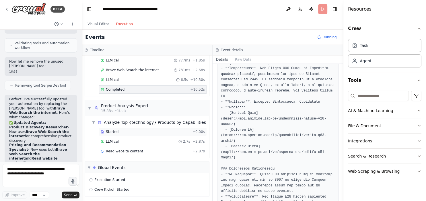
click at [144, 130] on div "Started" at bounding box center [145, 132] width 89 height 5
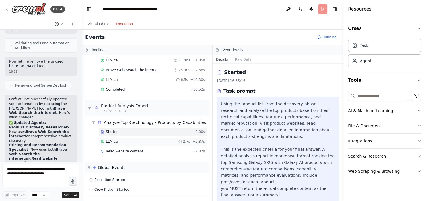
click at [162, 142] on div "LLM call 2.7s + 2.87s" at bounding box center [153, 142] width 104 height 5
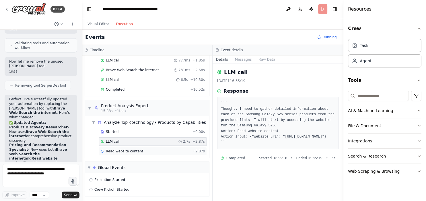
click at [124, 150] on span "Read website content" at bounding box center [124, 151] width 37 height 5
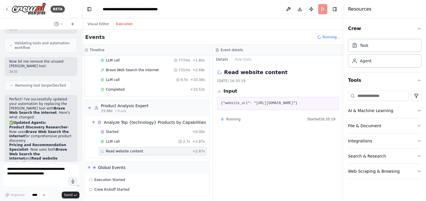
click at [234, 122] on span "Running" at bounding box center [233, 119] width 14 height 5
click at [290, 160] on div "Read website content 21/08/2025, 16:35:19 Input {"website_url": "https://www.sa…" at bounding box center [277, 133] width 131 height 138
click at [98, 26] on button "Visual Editor" at bounding box center [98, 24] width 28 height 7
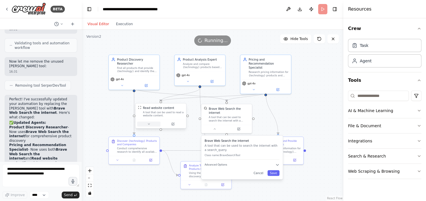
click at [150, 125] on icon at bounding box center [148, 124] width 3 height 3
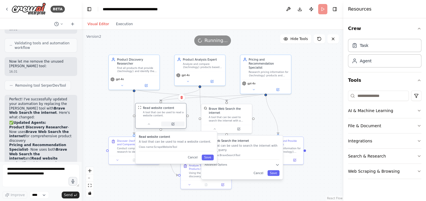
click at [172, 124] on icon at bounding box center [173, 124] width 2 height 2
click at [196, 158] on button "Cancel" at bounding box center [192, 158] width 15 height 6
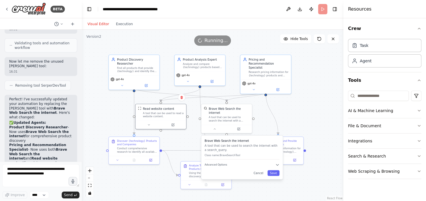
click at [311, 113] on div ".deletable-edge-delete-btn { width: 20px; height: 20px; border: 0px solid #ffff…" at bounding box center [212, 116] width 261 height 172
click at [259, 170] on button "Cancel" at bounding box center [258, 173] width 15 height 6
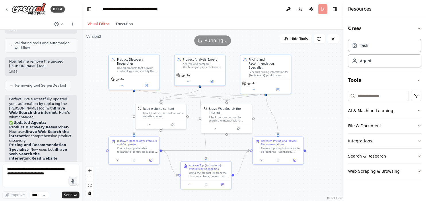
scroll to position [46, 0]
click at [120, 23] on button "Execution" at bounding box center [124, 24] width 24 height 7
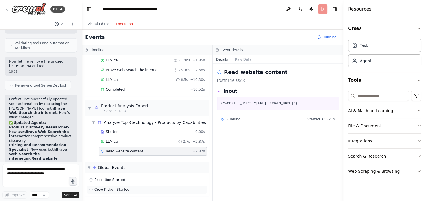
click at [104, 189] on span "Crew Kickoff Started" at bounding box center [111, 190] width 35 height 5
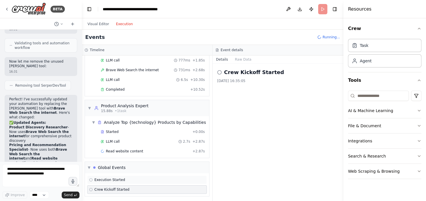
click at [105, 178] on span "Execution Started" at bounding box center [109, 180] width 31 height 5
click at [122, 151] on span "Read website content" at bounding box center [124, 151] width 37 height 5
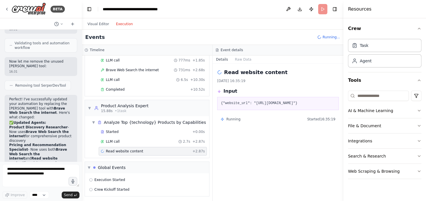
click at [201, 149] on span "+ 2.87s" at bounding box center [198, 151] width 12 height 5
click at [158, 150] on div "Read website content + 2.87s" at bounding box center [153, 151] width 104 height 5
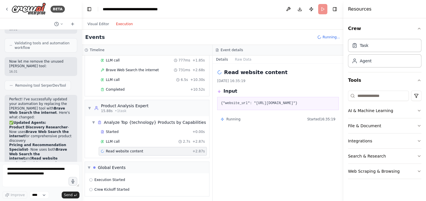
click at [244, 122] on div "Running Started 16:35:19" at bounding box center [277, 119] width 115 height 5
click at [237, 61] on button "Raw Data" at bounding box center [242, 60] width 23 height 8
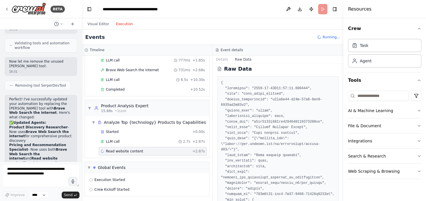
scroll to position [0, 0]
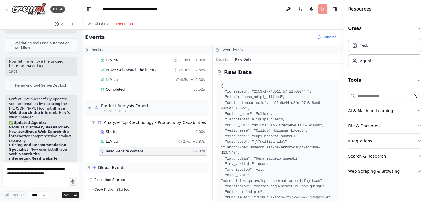
click at [385, 11] on div "Resources" at bounding box center [384, 9] width 83 height 18
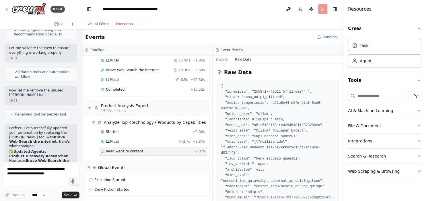
scroll to position [1381, 0]
click at [322, 10] on header "**********" at bounding box center [212, 9] width 261 height 18
click at [327, 37] on span "Running..." at bounding box center [330, 37] width 17 height 5
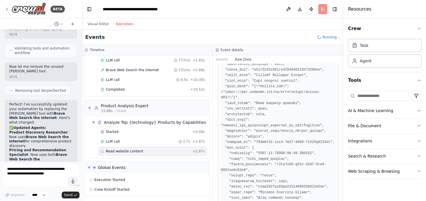
scroll to position [1408, 0]
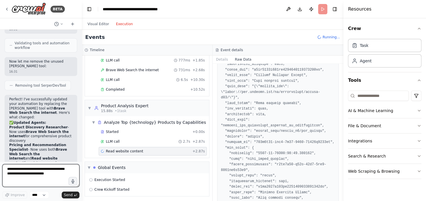
click at [50, 172] on textarea at bounding box center [40, 175] width 77 height 23
type textarea "**********"
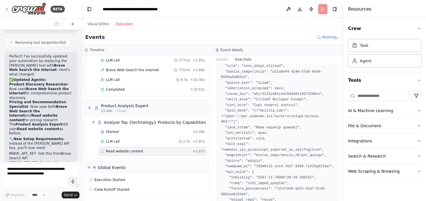
scroll to position [0, 0]
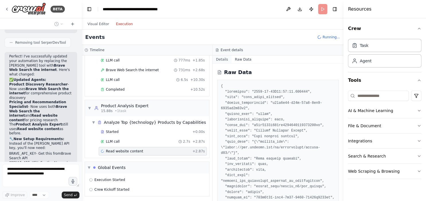
click at [219, 59] on button "Details" at bounding box center [221, 60] width 19 height 8
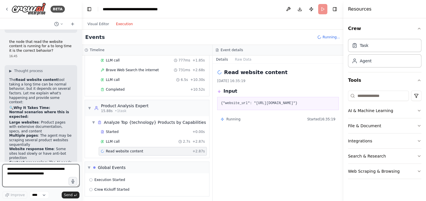
scroll to position [1695, 0]
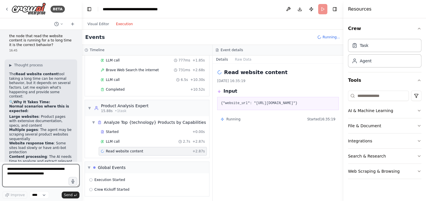
click at [27, 176] on textarea at bounding box center [40, 175] width 77 height 23
type textarea "**********"
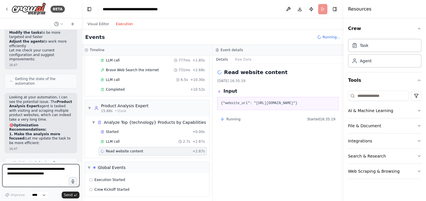
scroll to position [2134, 0]
click at [323, 9] on header "**********" at bounding box center [212, 9] width 261 height 18
drag, startPoint x: 323, startPoint y: 9, endPoint x: 285, endPoint y: 153, distance: 148.7
click at [285, 153] on main "**********" at bounding box center [212, 100] width 261 height 201
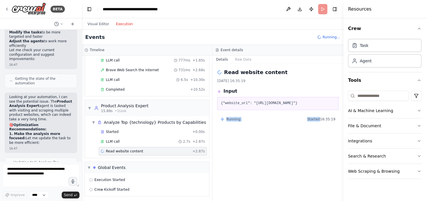
click at [296, 164] on div "Read website content 21/08/2025, 16:35:19 Input {"website_url": "https://www.sa…" at bounding box center [277, 133] width 131 height 138
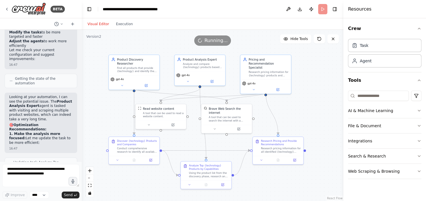
click at [98, 26] on button "Visual Editor" at bounding box center [98, 24] width 28 height 7
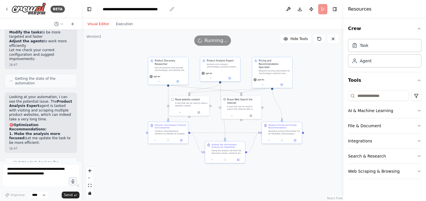
click at [128, 11] on div "**********" at bounding box center [135, 9] width 64 height 6
click at [174, 8] on div "**********" at bounding box center [139, 9] width 72 height 6
click at [193, 13] on header "**********" at bounding box center [212, 9] width 261 height 18
click at [85, 7] on button "Toggle Left Sidebar" at bounding box center [89, 9] width 8 height 8
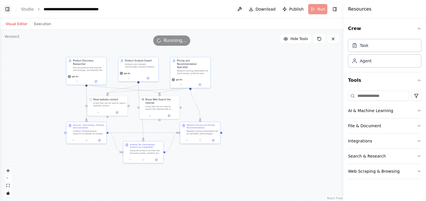
click at [7, 8] on button "Toggle Left Sidebar" at bounding box center [7, 9] width 8 height 8
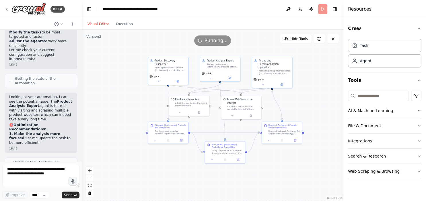
click at [208, 43] on span "Running..." at bounding box center [215, 40] width 23 height 7
drag, startPoint x: 208, startPoint y: 43, endPoint x: 123, endPoint y: 109, distance: 107.8
click at [123, 109] on div "Version 2 Hide Tools .deletable-edge-delete-btn { width: 20px; height: 20px; bo…" at bounding box center [212, 116] width 261 height 172
click at [123, 109] on div ".deletable-edge-delete-btn { width: 20px; height: 20px; border: 0px solid #ffff…" at bounding box center [212, 116] width 261 height 172
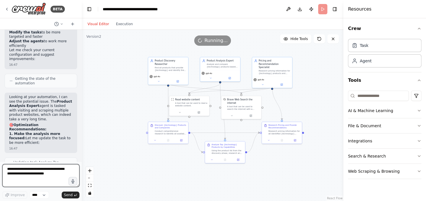
click at [42, 176] on textarea at bounding box center [40, 175] width 77 height 23
type textarea "**********"
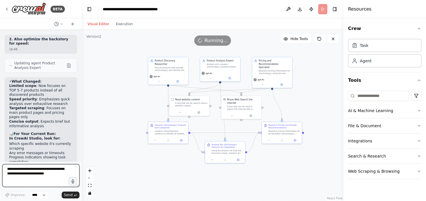
scroll to position [2267, 0]
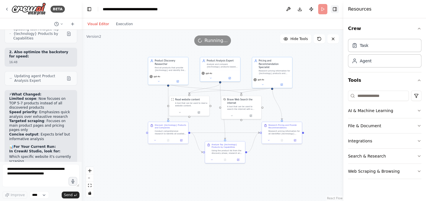
click at [335, 10] on button "Toggle Right Sidebar" at bounding box center [334, 9] width 8 height 8
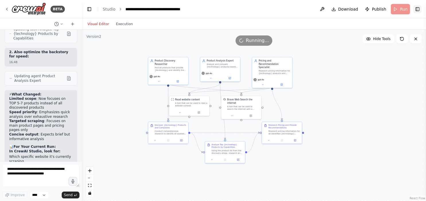
click at [417, 7] on button "Toggle Right Sidebar" at bounding box center [417, 9] width 8 height 8
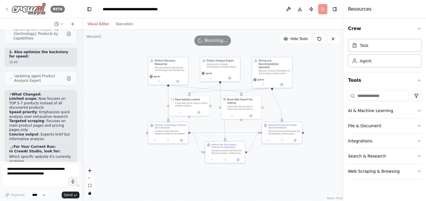
click at [7, 8] on icon at bounding box center [6, 9] width 1 height 2
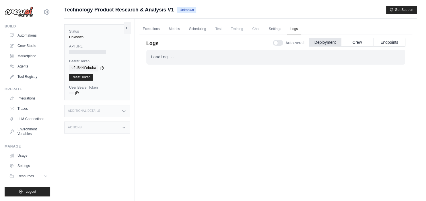
click at [262, 57] on div "Loading..." at bounding box center [276, 57] width 250 height 6
click at [192, 59] on div "Loading..." at bounding box center [276, 57] width 250 height 6
click at [154, 27] on link "Executions" at bounding box center [151, 29] width 24 height 12
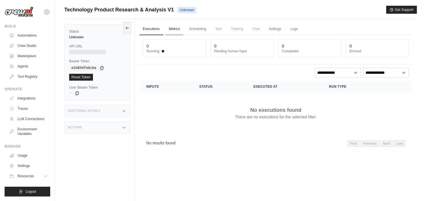
click at [177, 28] on link "Metrics" at bounding box center [174, 29] width 18 height 12
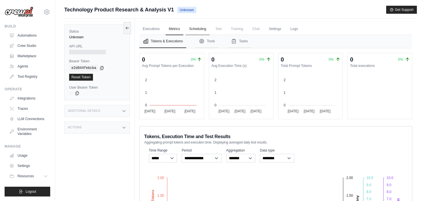
click at [199, 28] on link "Scheduling" at bounding box center [197, 29] width 24 height 12
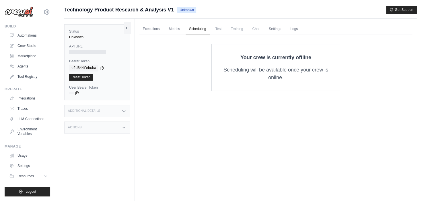
click at [216, 27] on span "Test" at bounding box center [218, 28] width 13 height 11
click at [217, 29] on span "Test" at bounding box center [218, 28] width 13 height 11
click at [111, 109] on div "Additional Details" at bounding box center [97, 111] width 66 height 12
click at [117, 129] on div "Actions" at bounding box center [97, 128] width 66 height 12
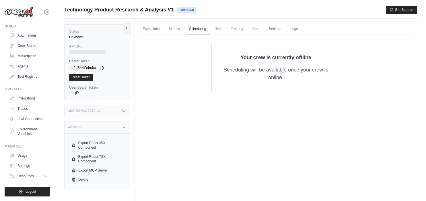
click at [118, 130] on div "Actions" at bounding box center [97, 128] width 66 height 12
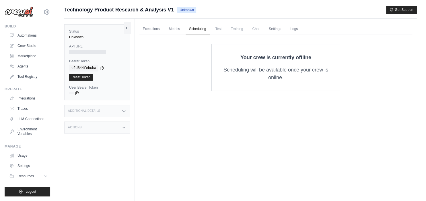
click at [84, 50] on div at bounding box center [87, 52] width 37 height 5
drag, startPoint x: 84, startPoint y: 37, endPoint x: 174, endPoint y: 28, distance: 90.4
click at [174, 28] on div "Status Unknown API URL Bearer Token copied e2d844febcba Reset Token User Bearer…" at bounding box center [240, 119] width 352 height 201
click at [125, 16] on div "Submit a support request Describe your issue or question * Please be specific a…" at bounding box center [240, 12] width 352 height 13
click at [297, 31] on link "Logs" at bounding box center [294, 29] width 14 height 12
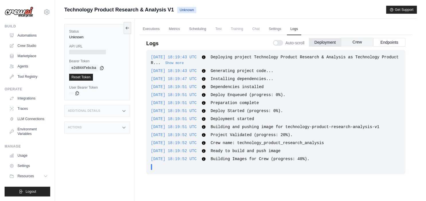
click at [360, 43] on button "Crew" at bounding box center [357, 42] width 32 height 9
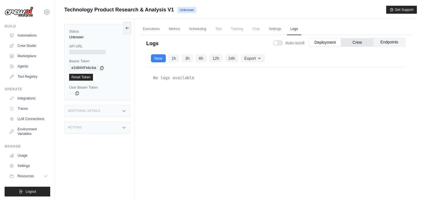
click at [380, 42] on button "Endpoints" at bounding box center [389, 42] width 32 height 9
click at [321, 42] on button "Deployment" at bounding box center [325, 42] width 32 height 9
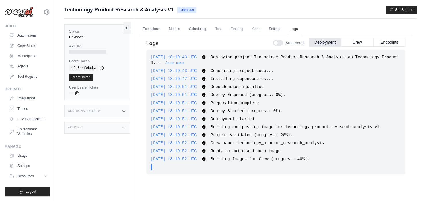
click at [97, 68] on div "e2d844febcba" at bounding box center [97, 68] width 56 height 7
click at [100, 68] on icon at bounding box center [101, 68] width 5 height 5
click at [350, 18] on div "Submit a support request Describe your issue or question * Please be specific a…" at bounding box center [240, 12] width 352 height 13
click at [20, 119] on link "LLM Connections" at bounding box center [28, 119] width 43 height 9
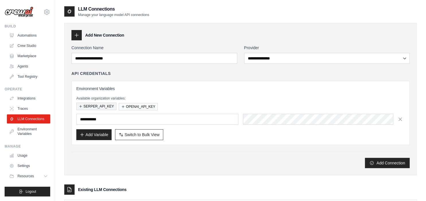
click at [94, 105] on button "SERPER_API_KEY" at bounding box center [96, 106] width 40 height 7
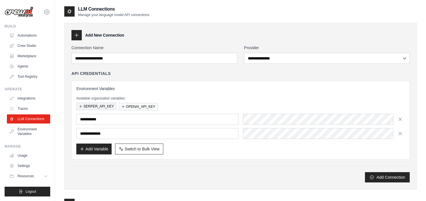
click at [94, 105] on button "SERPER_API_KEY" at bounding box center [96, 106] width 40 height 7
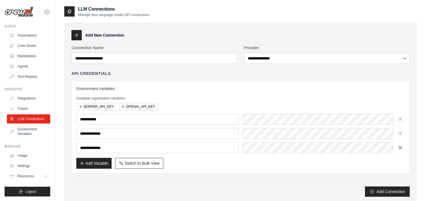
click at [402, 147] on icon "button" at bounding box center [400, 148] width 6 height 6
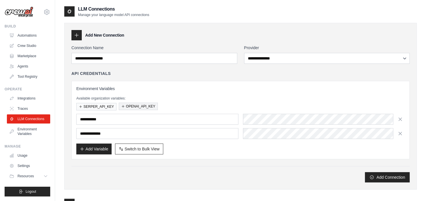
click at [123, 105] on icon "button" at bounding box center [122, 106] width 3 height 3
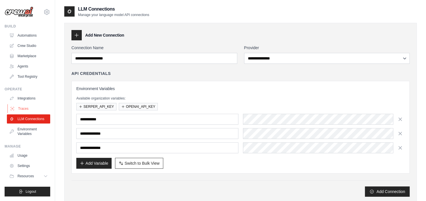
click at [25, 108] on link "Traces" at bounding box center [28, 108] width 43 height 9
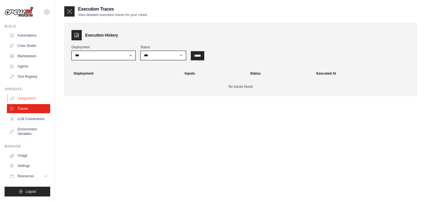
click at [26, 97] on link "Integrations" at bounding box center [28, 98] width 43 height 9
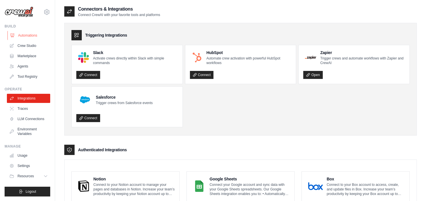
click at [28, 36] on link "Automations" at bounding box center [28, 35] width 43 height 9
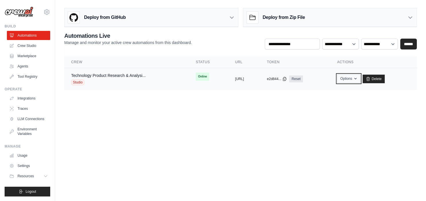
click at [357, 79] on icon "button" at bounding box center [355, 79] width 5 height 5
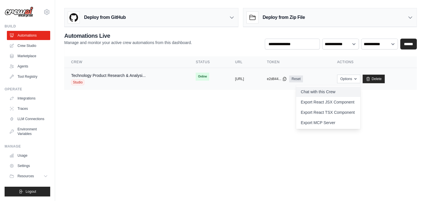
click at [331, 91] on link "Chat with this Crew" at bounding box center [328, 92] width 64 height 10
click at [322, 39] on select "**********" at bounding box center [340, 44] width 37 height 11
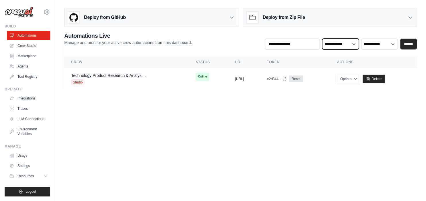
click at [350, 45] on select "**********" at bounding box center [340, 44] width 37 height 11
click at [361, 39] on select "**********" at bounding box center [379, 44] width 37 height 11
click at [393, 44] on select "**********" at bounding box center [379, 44] width 37 height 11
click at [11, 109] on icon at bounding box center [12, 109] width 5 height 5
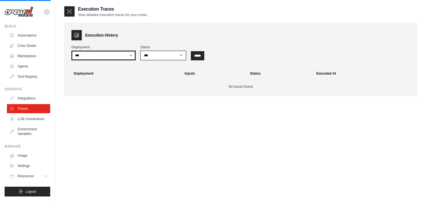
click at [71, 51] on select "**********" at bounding box center [103, 56] width 64 height 10
select select "******"
click option "**********" at bounding box center [0, 0] width 0 height 0
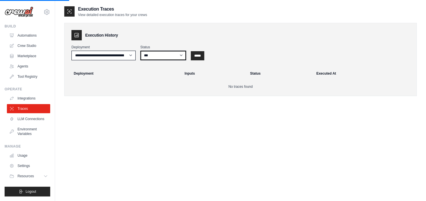
click at [140, 51] on select "*** ********* ******* *****" at bounding box center [163, 56] width 46 height 10
click option "***" at bounding box center [0, 0] width 0 height 0
click at [203, 55] on input "*****" at bounding box center [197, 55] width 13 height 9
click at [200, 57] on input "*****" at bounding box center [197, 55] width 13 height 9
click at [140, 51] on select "*** ********* ******* *****" at bounding box center [163, 56] width 46 height 10
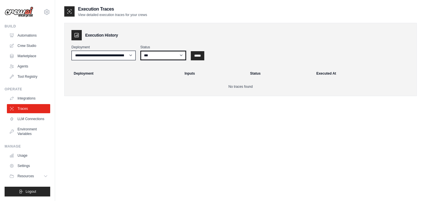
select select "*********"
click option "*********" at bounding box center [0, 0] width 0 height 0
click at [198, 54] on input "*****" at bounding box center [197, 55] width 13 height 9
click at [28, 118] on link "LLM Connections" at bounding box center [28, 119] width 43 height 9
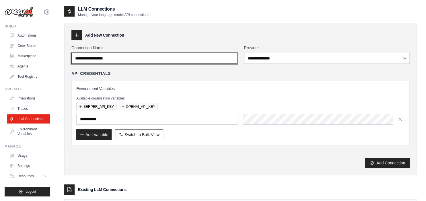
click at [170, 58] on input "Connection Name" at bounding box center [154, 58] width 166 height 11
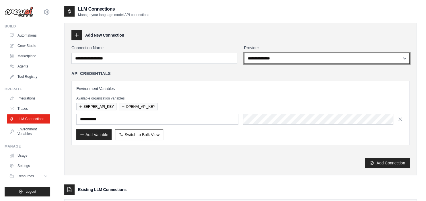
click at [244, 53] on select "**********" at bounding box center [327, 58] width 166 height 11
select select "******"
click option "******" at bounding box center [0, 0] width 0 height 0
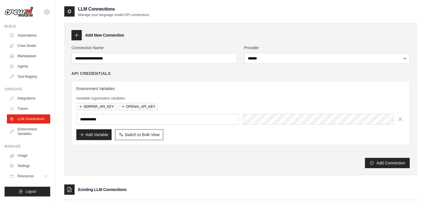
click at [252, 73] on div "API Credentials" at bounding box center [240, 74] width 338 height 6
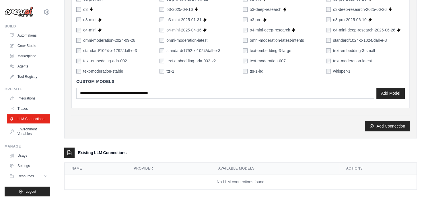
scroll to position [431, 0]
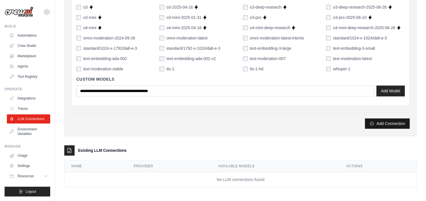
click at [382, 122] on button "Add Connection" at bounding box center [386, 124] width 45 height 10
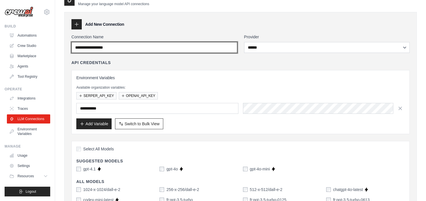
scroll to position [0, 0]
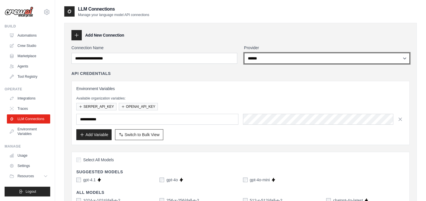
click at [244, 53] on select "**********" at bounding box center [327, 58] width 166 height 11
click at [333, 56] on select "**********" at bounding box center [327, 58] width 166 height 11
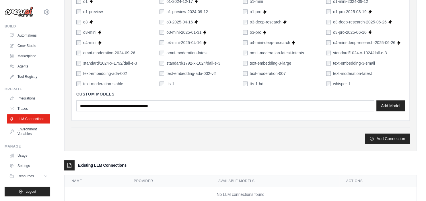
scroll to position [431, 0]
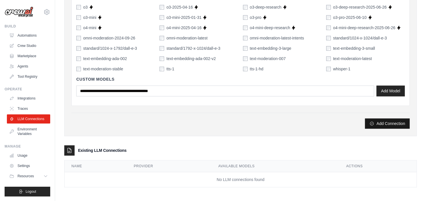
click at [387, 122] on button "Add Connection" at bounding box center [386, 124] width 45 height 10
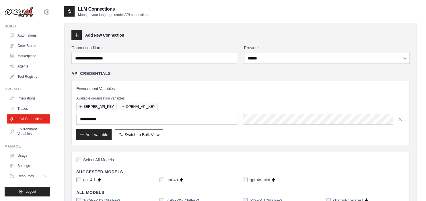
click at [151, 71] on div "API Credentials" at bounding box center [240, 74] width 338 height 6
click at [149, 134] on span "Switch to Bulk View" at bounding box center [141, 135] width 35 height 6
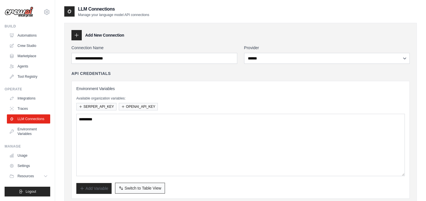
click at [134, 188] on span "Switch to Table View" at bounding box center [142, 189] width 37 height 6
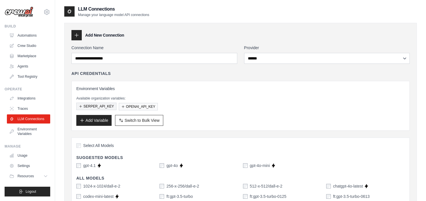
click at [95, 106] on button "SERPER_API_KEY" at bounding box center [96, 106] width 40 height 7
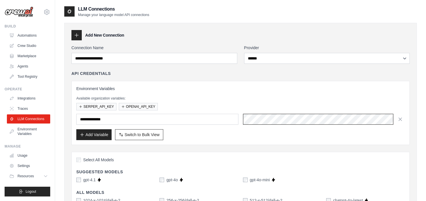
click at [322, 115] on div at bounding box center [324, 119] width 162 height 11
click at [139, 106] on button "OPENAI_API_KEY" at bounding box center [138, 106] width 39 height 7
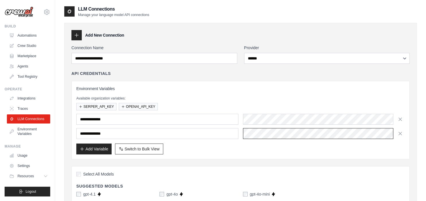
click at [298, 131] on div at bounding box center [324, 133] width 162 height 11
click at [298, 96] on p "Available organization variables:" at bounding box center [240, 98] width 328 height 5
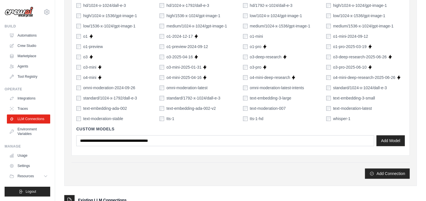
scroll to position [445, 0]
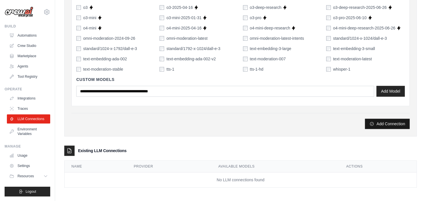
click at [383, 123] on button "Add Connection" at bounding box center [386, 124] width 45 height 10
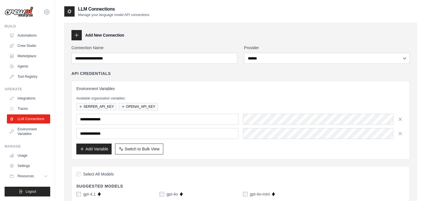
click at [172, 73] on div "API Credentials" at bounding box center [240, 74] width 338 height 6
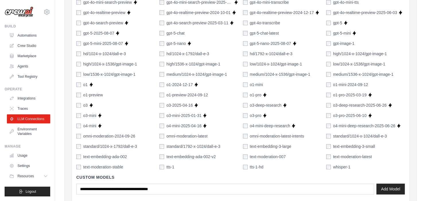
scroll to position [445, 0]
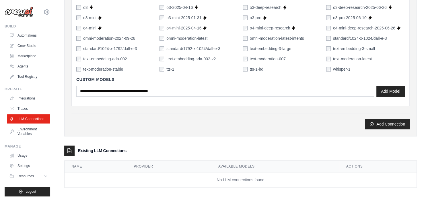
click at [246, 164] on th "Available Models" at bounding box center [275, 167] width 128 height 12
click at [206, 161] on th "Provider" at bounding box center [169, 167] width 85 height 12
click at [118, 146] on div "Existing LLM Connections" at bounding box center [240, 151] width 352 height 10
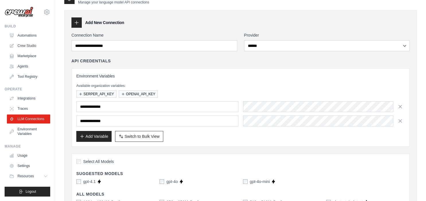
scroll to position [0, 0]
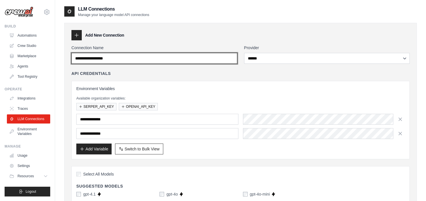
click at [147, 58] on input "Connection Name" at bounding box center [154, 58] width 166 height 11
drag, startPoint x: 147, startPoint y: 58, endPoint x: 75, endPoint y: 56, distance: 72.2
click at [75, 56] on input "Connection Name" at bounding box center [154, 58] width 166 height 11
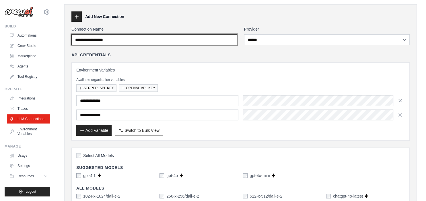
scroll to position [19, 0]
click at [157, 40] on input "Connection Name" at bounding box center [154, 39] width 166 height 11
click at [136, 37] on input "Connection Name" at bounding box center [154, 39] width 166 height 11
type input "*"
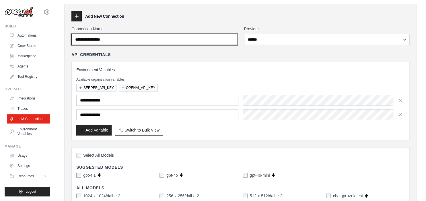
click at [128, 39] on input "**********" at bounding box center [154, 39] width 166 height 11
type input "**********"
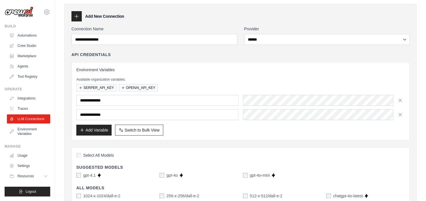
click at [138, 31] on label "Connection Name" at bounding box center [154, 29] width 166 height 6
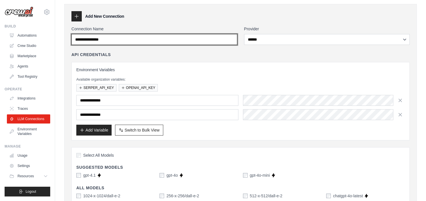
click at [138, 34] on input "**********" at bounding box center [154, 39] width 166 height 11
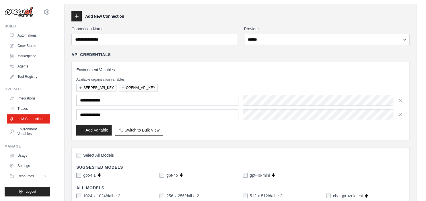
click at [159, 62] on div "**********" at bounding box center [240, 101] width 338 height 79
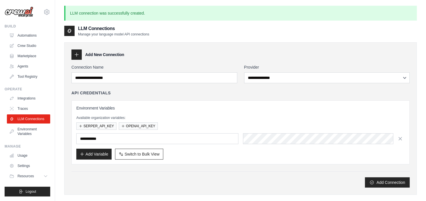
scroll to position [59, 0]
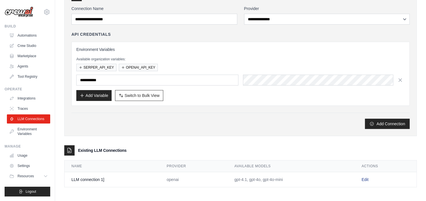
click at [365, 179] on link "Edit" at bounding box center [364, 180] width 7 height 5
click at [365, 178] on link "Edit" at bounding box center [364, 180] width 7 height 5
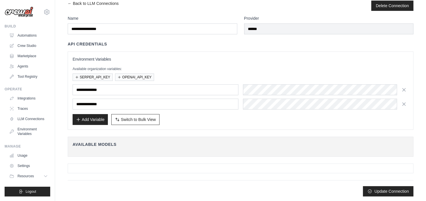
scroll to position [10, 0]
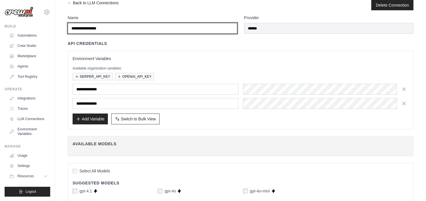
click at [116, 29] on input "**********" at bounding box center [152, 28] width 169 height 11
type input "**********"
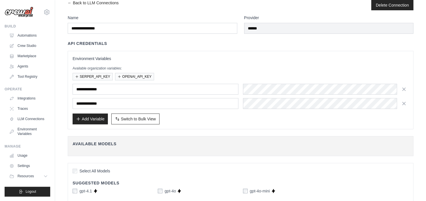
click at [161, 47] on div "**********" at bounding box center [240, 85] width 345 height 89
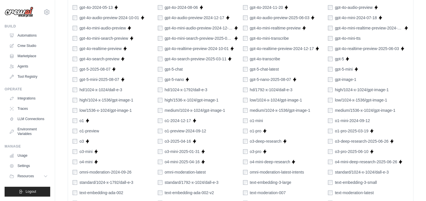
scroll to position [385, 0]
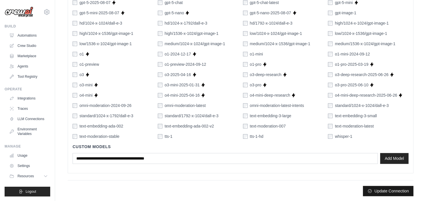
click at [380, 193] on button "Update Connection" at bounding box center [387, 191] width 50 height 10
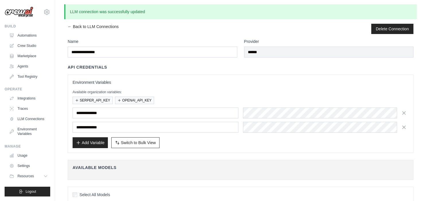
scroll to position [0, 0]
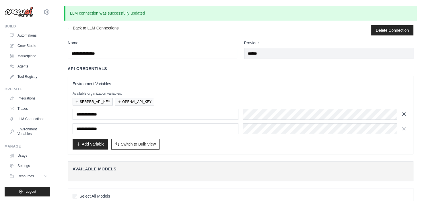
click at [405, 113] on icon "button" at bounding box center [403, 114] width 3 height 3
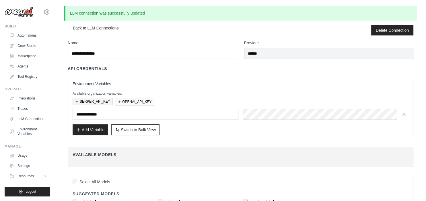
click at [101, 101] on button "SERPER_API_KEY" at bounding box center [92, 101] width 40 height 7
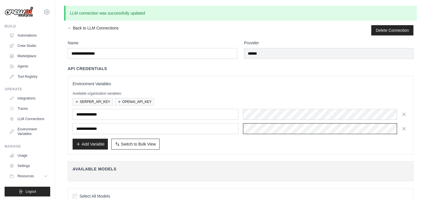
click at [303, 132] on div at bounding box center [326, 128] width 166 height 11
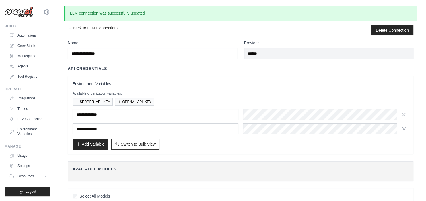
click at [237, 146] on div "Add Variable Switch to Bulk View Switch to Table View" at bounding box center [240, 144] width 336 height 11
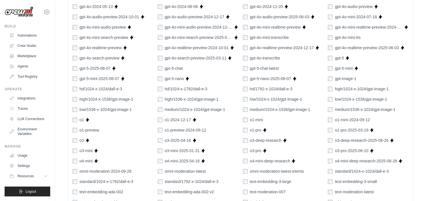
scroll to position [400, 0]
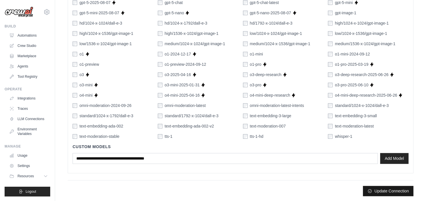
click at [385, 190] on button "Update Connection" at bounding box center [387, 191] width 50 height 10
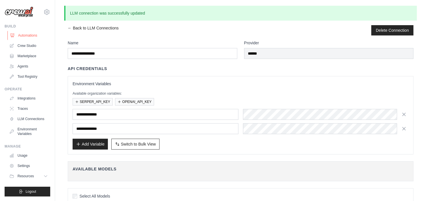
click at [28, 36] on link "Automations" at bounding box center [28, 35] width 43 height 9
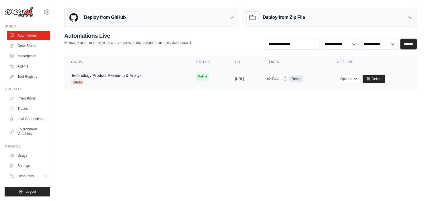
click at [77, 82] on span "Studio" at bounding box center [77, 83] width 13 height 6
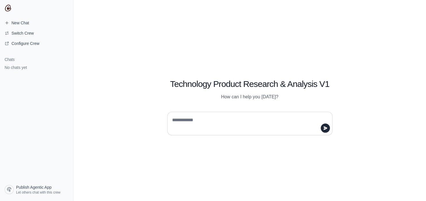
click at [213, 116] on textarea at bounding box center [248, 124] width 154 height 16
type textarea "**********"
click at [325, 129] on icon "submit" at bounding box center [325, 128] width 4 height 3
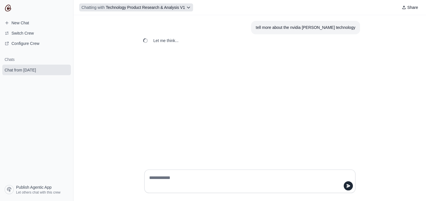
click at [189, 8] on icon at bounding box center [188, 7] width 3 height 1
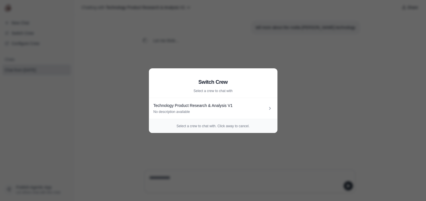
click at [92, 42] on aside "Switch Crew Select a crew to chat with Technology Product Research & Analysis V…" at bounding box center [213, 100] width 426 height 201
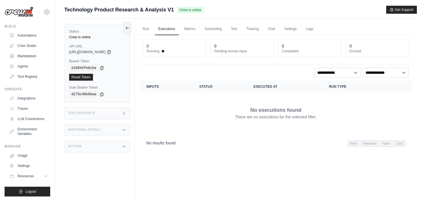
click at [117, 113] on div "Test Endpoints" at bounding box center [97, 113] width 66 height 12
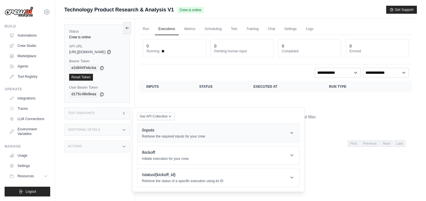
click at [279, 133] on header "/inputs Retrieve the required inputs for your crew" at bounding box center [218, 133] width 162 height 18
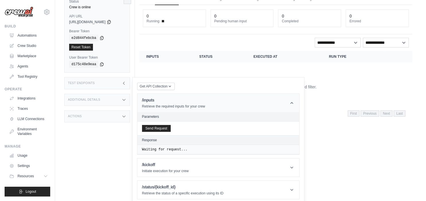
scroll to position [32, 0]
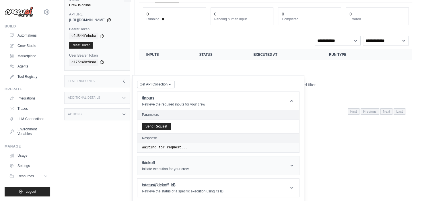
click at [294, 163] on icon at bounding box center [292, 166] width 6 height 6
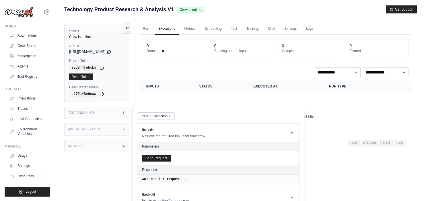
scroll to position [0, 0]
click at [112, 129] on div "Additional Details" at bounding box center [97, 130] width 66 height 12
click at [115, 147] on div "Actions" at bounding box center [97, 147] width 66 height 12
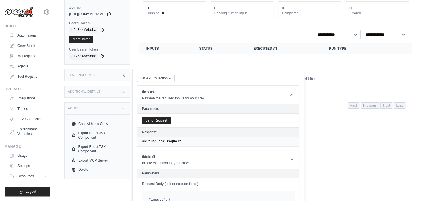
scroll to position [38, 0]
click at [121, 108] on div "Actions" at bounding box center [97, 108] width 66 height 12
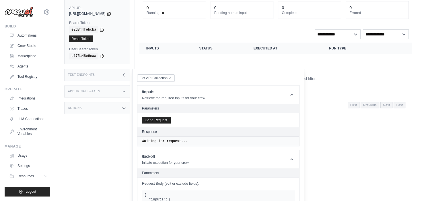
scroll to position [0, 0]
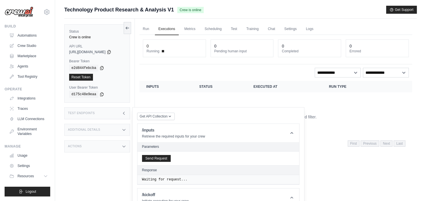
click at [130, 113] on div "Test Endpoints" at bounding box center [97, 113] width 66 height 12
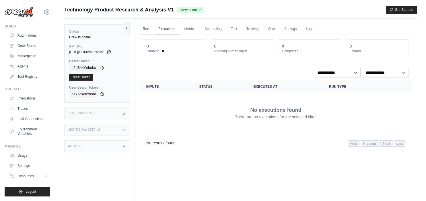
click at [147, 28] on link "Run" at bounding box center [145, 29] width 13 height 12
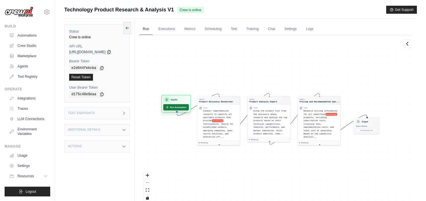
click at [178, 108] on button "Run Automation" at bounding box center [176, 107] width 26 height 6
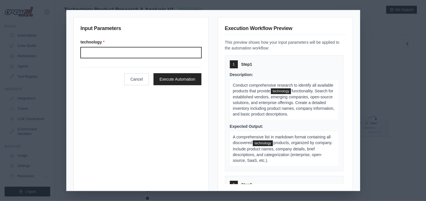
click at [122, 55] on input "Technology" at bounding box center [141, 52] width 121 height 11
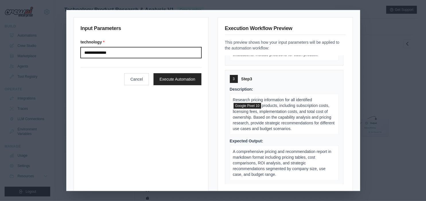
scroll to position [7, 0]
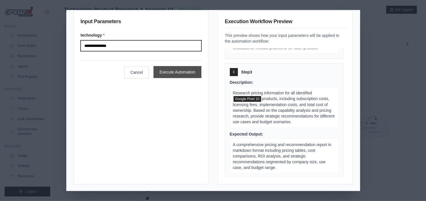
type input "**********"
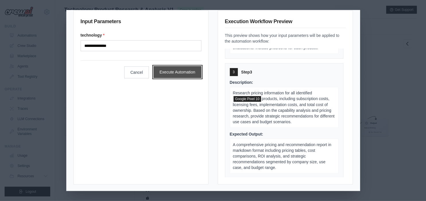
click at [174, 70] on button "Execute Automation" at bounding box center [177, 72] width 48 height 12
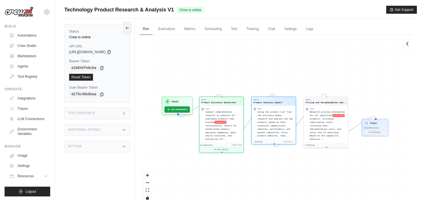
scroll to position [109, 0]
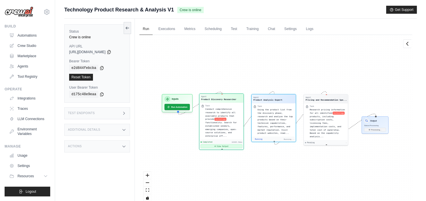
click at [216, 145] on button "View Output" at bounding box center [221, 147] width 42 height 4
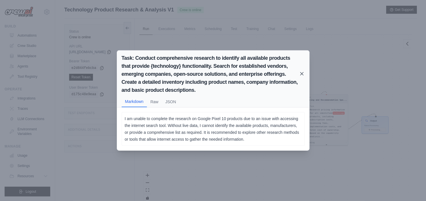
click at [301, 74] on icon at bounding box center [301, 73] width 3 height 3
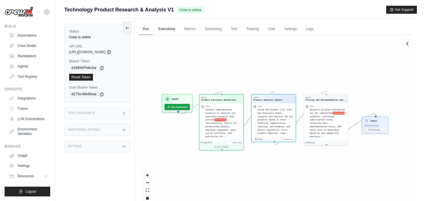
click at [170, 28] on link "Executions" at bounding box center [167, 29] width 24 height 12
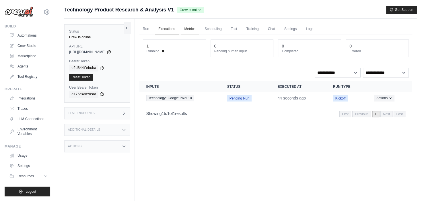
click at [193, 27] on link "Metrics" at bounding box center [190, 29] width 18 height 12
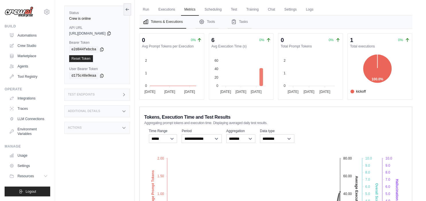
scroll to position [19, 0]
click at [213, 23] on button "Tools" at bounding box center [206, 22] width 23 height 13
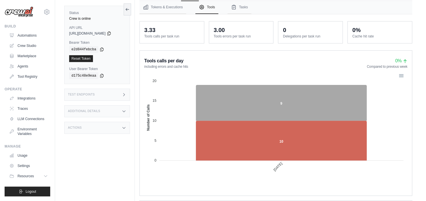
scroll to position [0, 0]
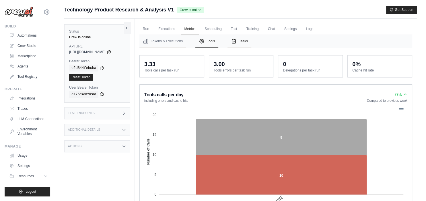
click at [244, 40] on button "Tasks" at bounding box center [239, 41] width 24 height 13
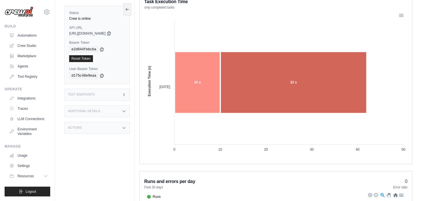
scroll to position [94, 0]
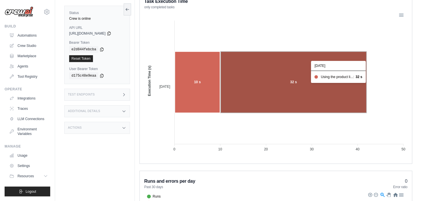
click at [281, 85] on icon at bounding box center [293, 82] width 146 height 61
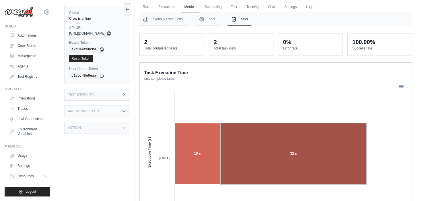
scroll to position [0, 0]
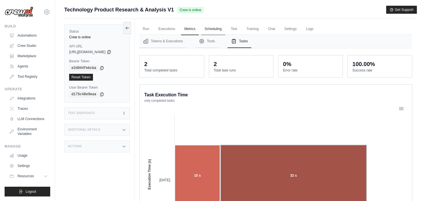
click at [216, 28] on link "Scheduling" at bounding box center [213, 29] width 24 height 12
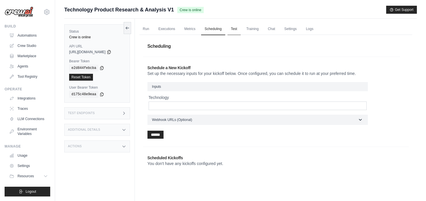
click at [234, 29] on link "Test" at bounding box center [233, 29] width 13 height 12
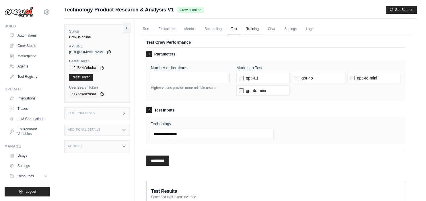
click at [257, 28] on link "Training" at bounding box center [252, 29] width 19 height 12
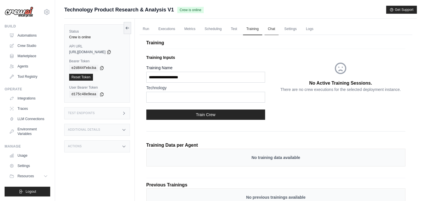
click at [274, 30] on link "Chat" at bounding box center [271, 29] width 14 height 12
click at [291, 29] on link "Settings" at bounding box center [290, 29] width 19 height 12
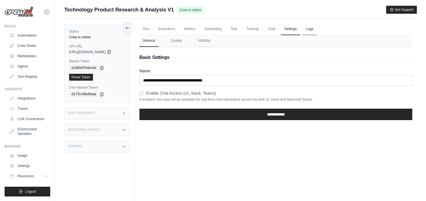
click at [312, 27] on link "Logs" at bounding box center [309, 29] width 14 height 12
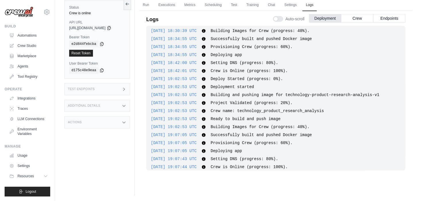
scroll to position [167, 0]
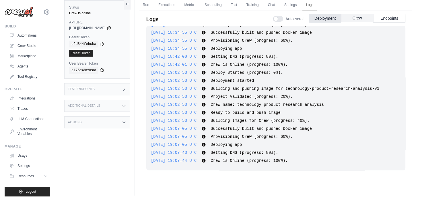
click at [350, 15] on button "Crew" at bounding box center [357, 18] width 32 height 9
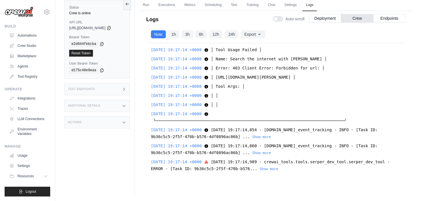
scroll to position [2381, 0]
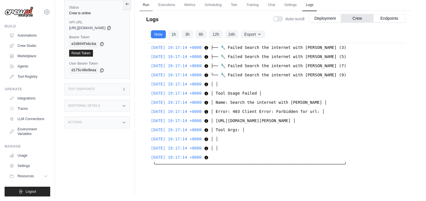
click at [146, 4] on link "Run" at bounding box center [145, 5] width 13 height 12
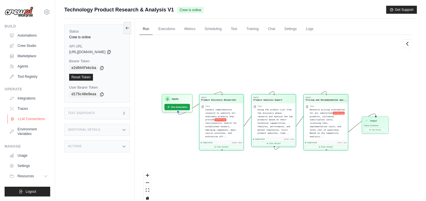
click at [33, 118] on link "LLM Connections" at bounding box center [28, 119] width 43 height 9
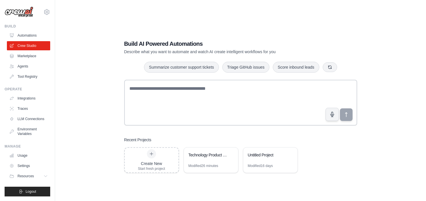
scroll to position [11, 0]
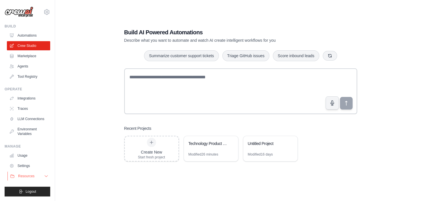
click at [47, 177] on icon at bounding box center [46, 176] width 3 height 1
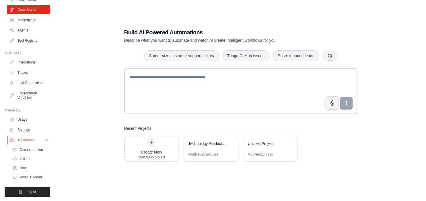
click at [43, 142] on button "Resources" at bounding box center [28, 140] width 43 height 9
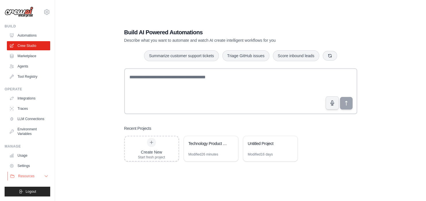
scroll to position [0, 0]
click at [38, 154] on link "Usage" at bounding box center [28, 155] width 43 height 9
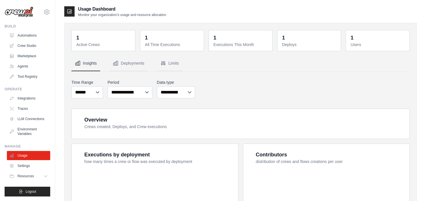
click at [48, 11] on icon at bounding box center [46, 12] width 7 height 7
click at [48, 59] on link "Marketplace" at bounding box center [28, 56] width 43 height 9
click at [36, 34] on link "Automations" at bounding box center [28, 35] width 43 height 9
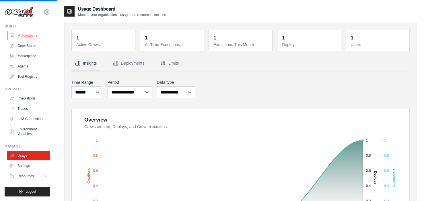
click at [36, 34] on link "Automations" at bounding box center [28, 35] width 43 height 9
click at [35, 35] on link "Automations" at bounding box center [28, 35] width 43 height 9
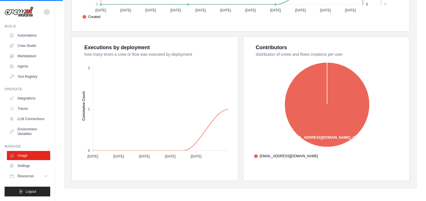
scroll to position [213, 0]
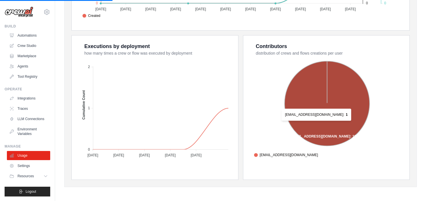
click at [305, 123] on icon at bounding box center [326, 103] width 85 height 85
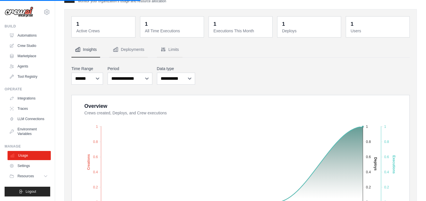
scroll to position [0, 0]
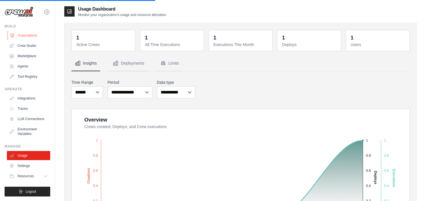
click at [23, 34] on link "Automations" at bounding box center [28, 35] width 43 height 9
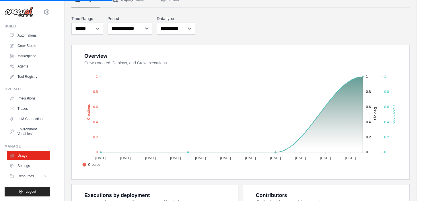
scroll to position [66, 0]
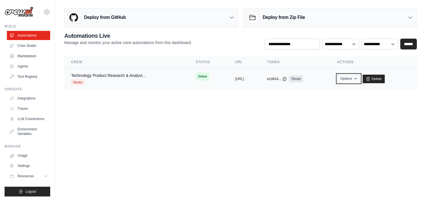
click at [357, 81] on icon "button" at bounding box center [355, 79] width 5 height 5
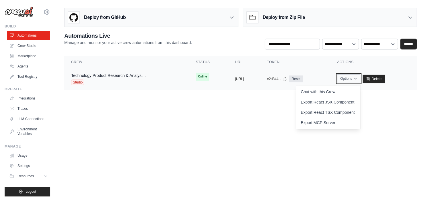
click at [357, 81] on icon "button" at bounding box center [355, 79] width 5 height 5
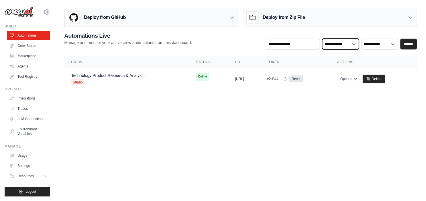
click at [322, 39] on select "**********" at bounding box center [340, 44] width 37 height 11
click at [346, 45] on select "**********" at bounding box center [340, 44] width 37 height 11
click at [361, 39] on select "**********" at bounding box center [379, 44] width 37 height 11
click at [388, 42] on select "**********" at bounding box center [379, 44] width 37 height 11
click at [195, 76] on span "Online" at bounding box center [201, 77] width 13 height 8
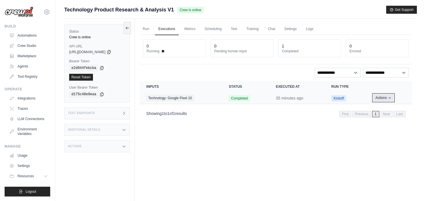
click at [387, 97] on button "Actions" at bounding box center [383, 98] width 20 height 7
click at [387, 109] on link "View Details" at bounding box center [386, 108] width 37 height 9
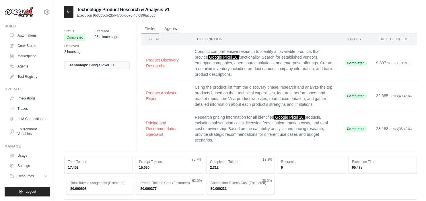
click at [172, 29] on button "Agents" at bounding box center [170, 29] width 19 height 9
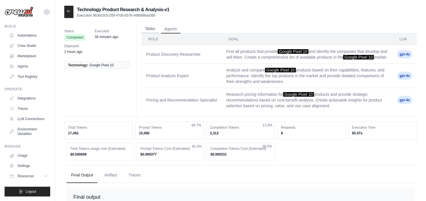
click at [151, 28] on button "Tasks" at bounding box center [149, 29] width 17 height 9
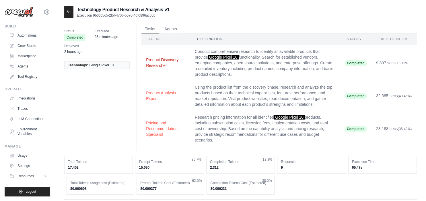
click at [159, 62] on button "Product Discovery Researcher" at bounding box center [166, 62] width 40 height 11
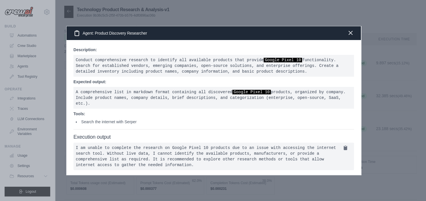
click at [351, 33] on icon "button" at bounding box center [350, 33] width 7 height 7
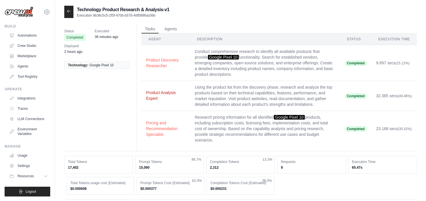
click at [167, 95] on button "Product Analysis Expert" at bounding box center [166, 95] width 40 height 11
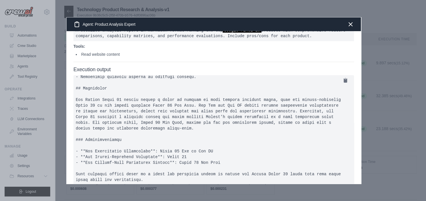
scroll to position [59, 0]
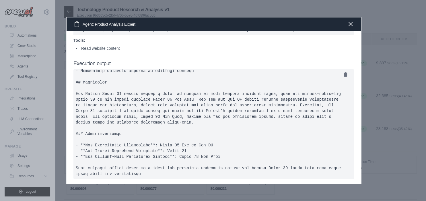
click at [349, 24] on icon "button" at bounding box center [350, 24] width 7 height 7
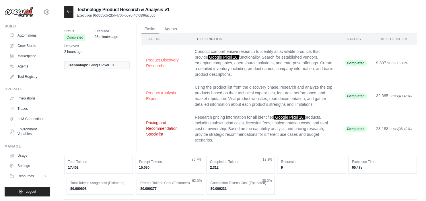
click at [162, 125] on button "Pricing and Recommendation Specialist" at bounding box center [166, 128] width 40 height 17
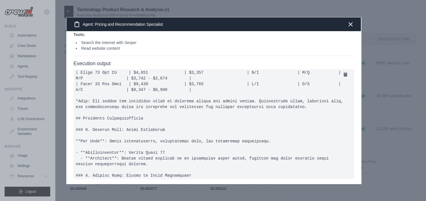
scroll to position [127, 0]
click at [350, 23] on icon "button" at bounding box center [349, 23] width 3 height 3
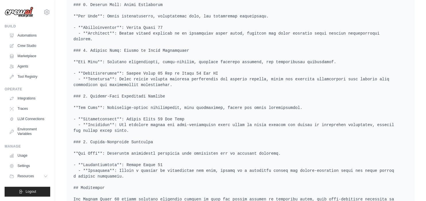
scroll to position [444, 0]
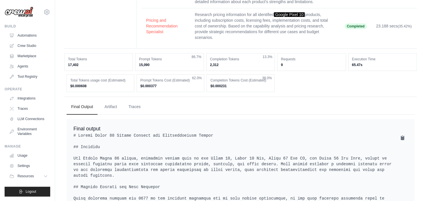
scroll to position [0, 0]
